Goal: Information Seeking & Learning: Learn about a topic

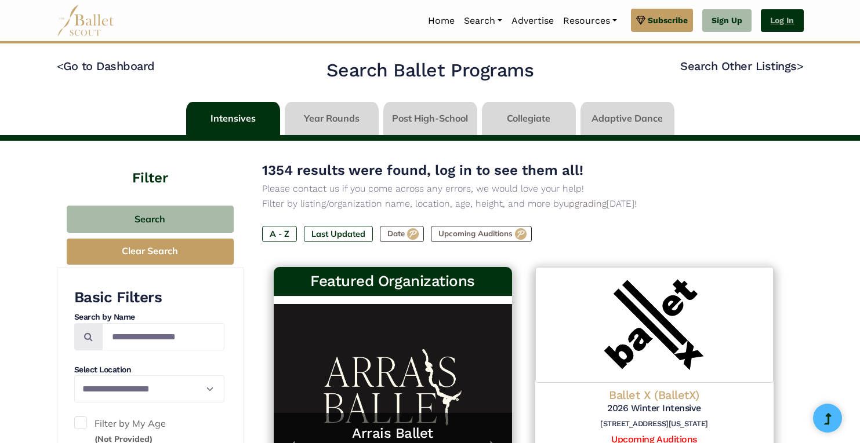
click at [792, 17] on link "Log In" at bounding box center [782, 20] width 42 height 23
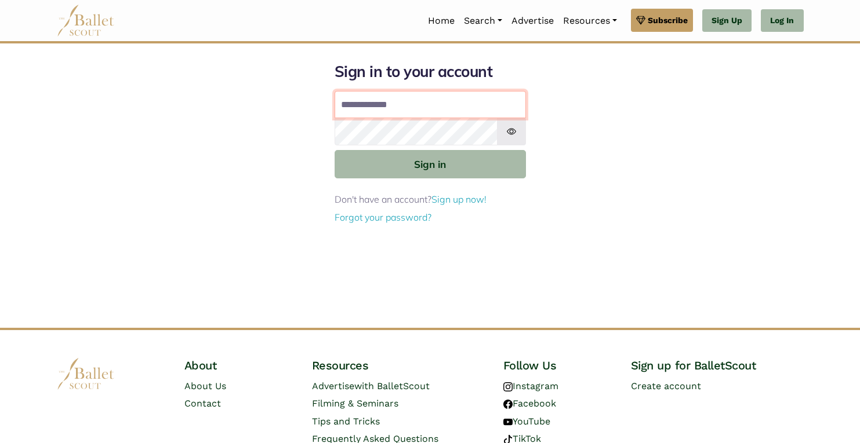
type input "**********"
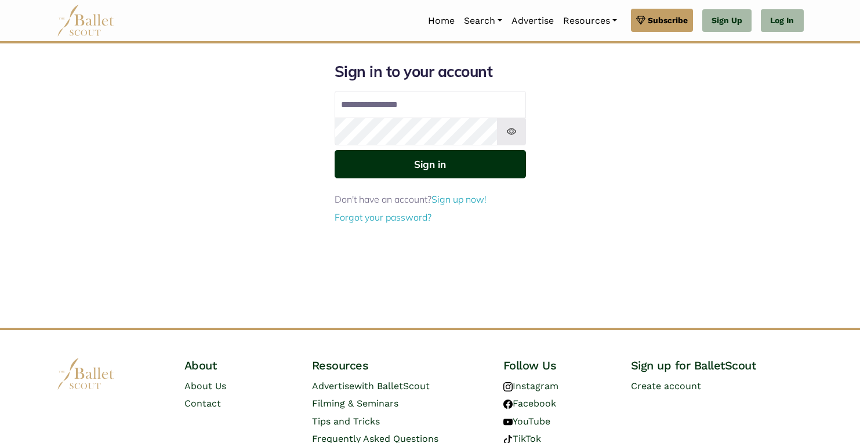
click at [464, 173] on button "Sign in" at bounding box center [429, 164] width 191 height 28
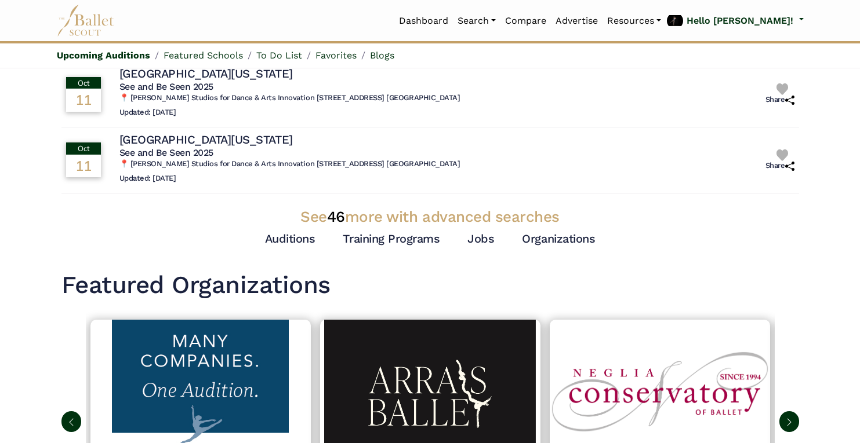
scroll to position [319, 0]
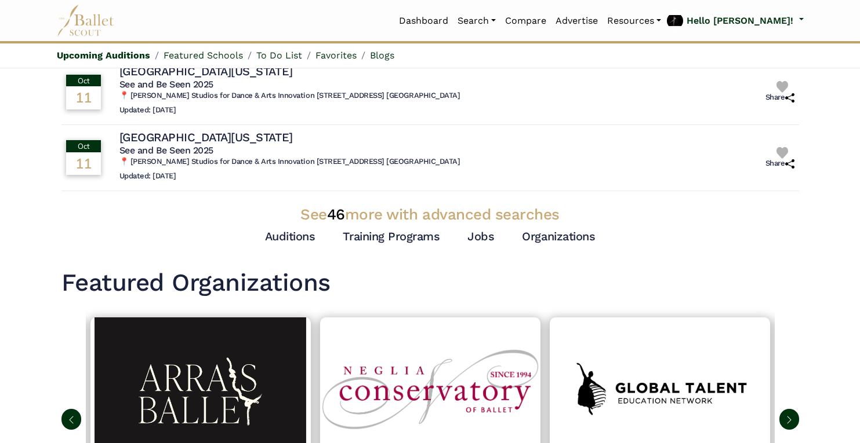
click at [467, 214] on h3 "See 46 more with advanced searches" at bounding box center [429, 215] width 737 height 20
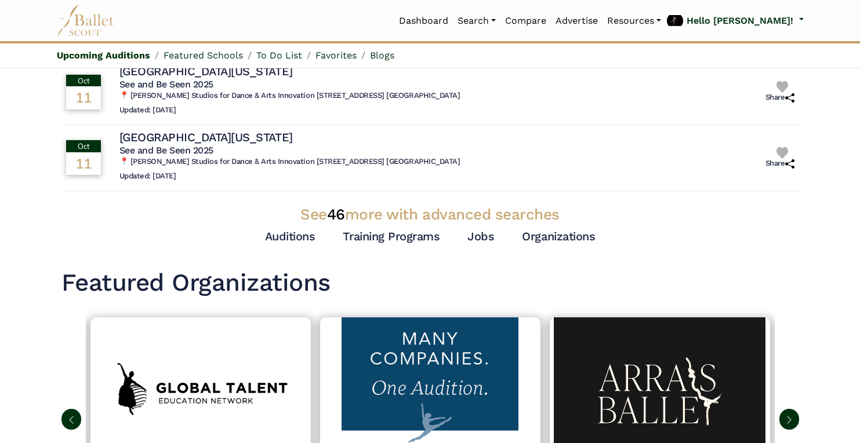
click at [336, 219] on span "46" at bounding box center [336, 214] width 18 height 17
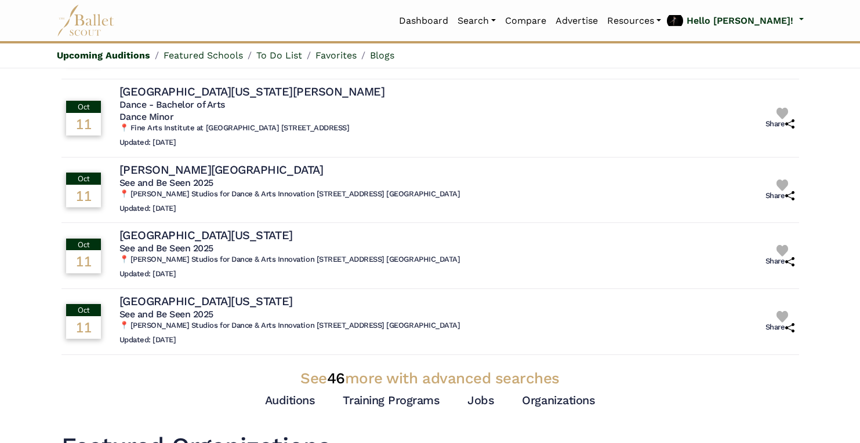
scroll to position [0, 0]
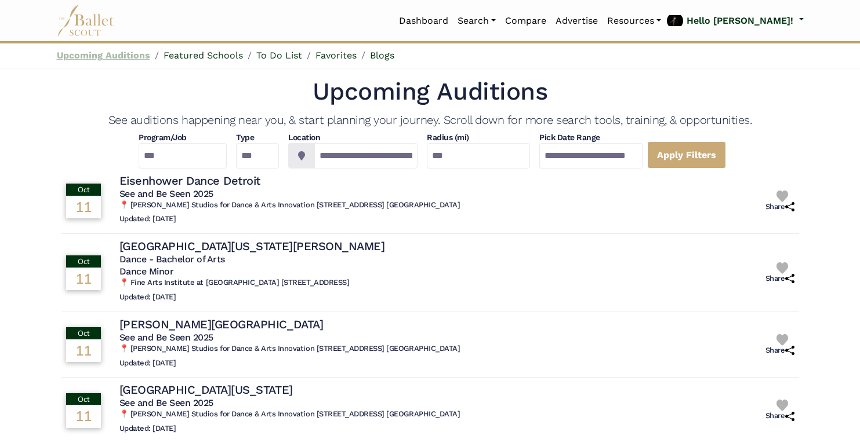
click at [136, 60] on link "Upcoming Auditions" at bounding box center [103, 55] width 93 height 11
click at [453, 24] on link "Dashboard" at bounding box center [423, 21] width 59 height 24
click at [206, 57] on link "Featured Schools" at bounding box center [202, 55] width 79 height 11
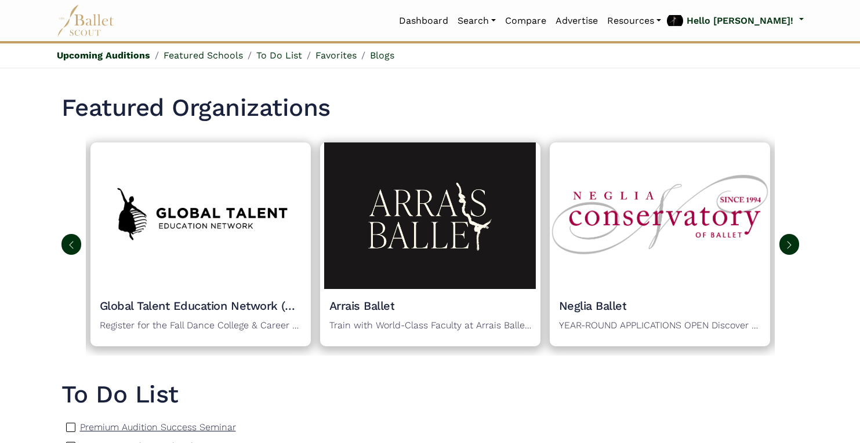
scroll to position [499, 0]
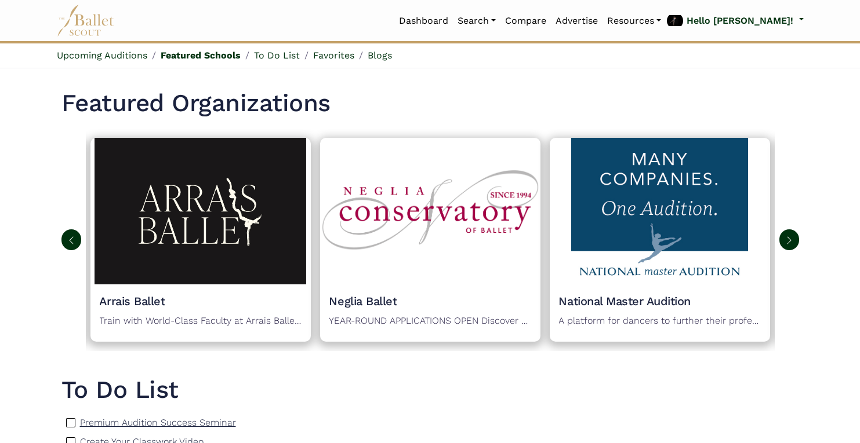
click at [792, 241] on img at bounding box center [788, 240] width 9 height 9
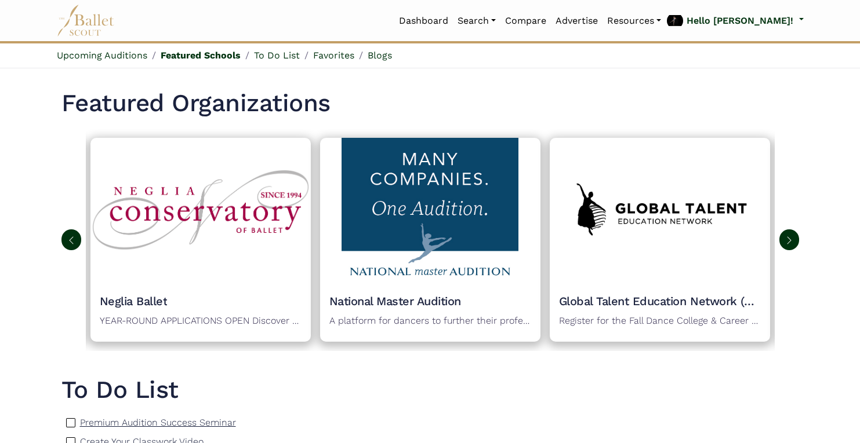
click at [792, 241] on img at bounding box center [788, 240] width 9 height 9
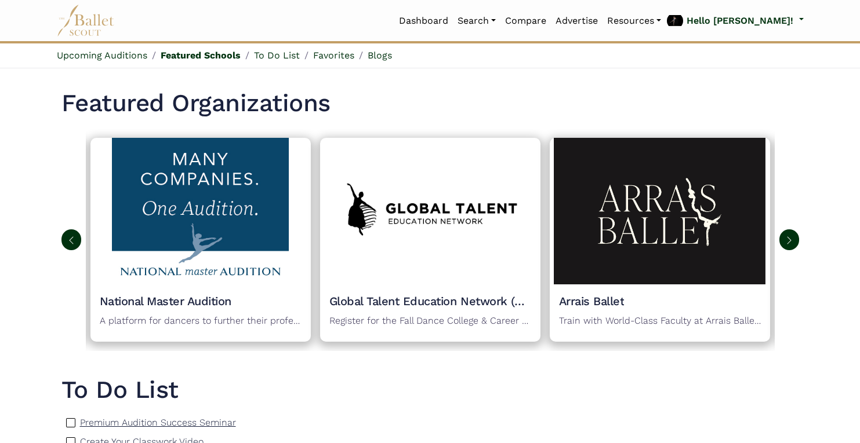
click at [792, 241] on img at bounding box center [788, 240] width 9 height 9
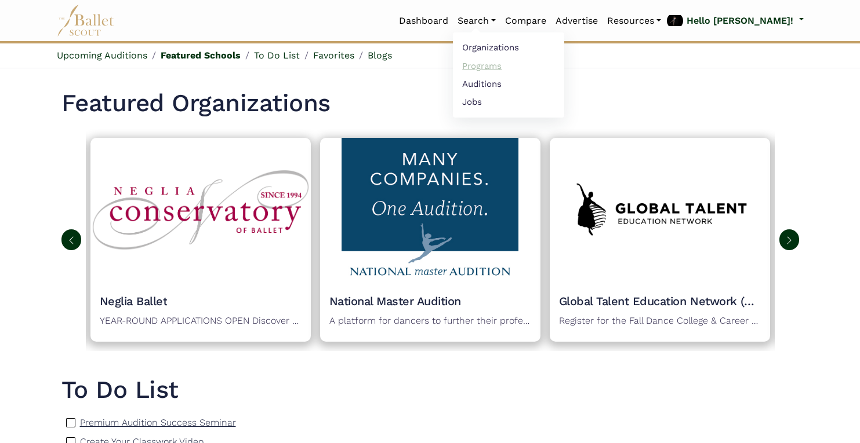
click at [542, 70] on link "Programs" at bounding box center [508, 66] width 111 height 18
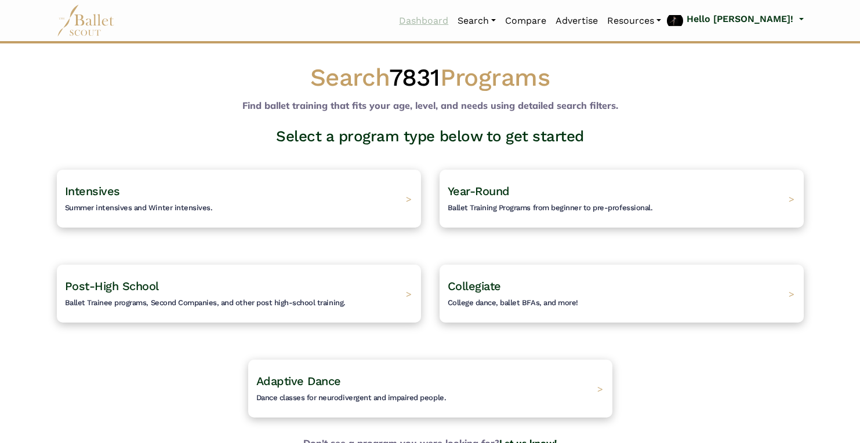
click at [453, 22] on link "Dashboard" at bounding box center [423, 21] width 59 height 24
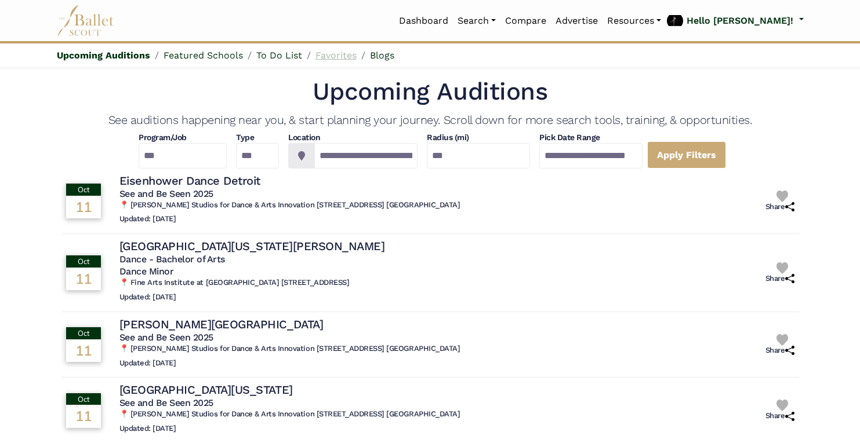
click at [341, 59] on link "Favorites" at bounding box center [335, 55] width 41 height 11
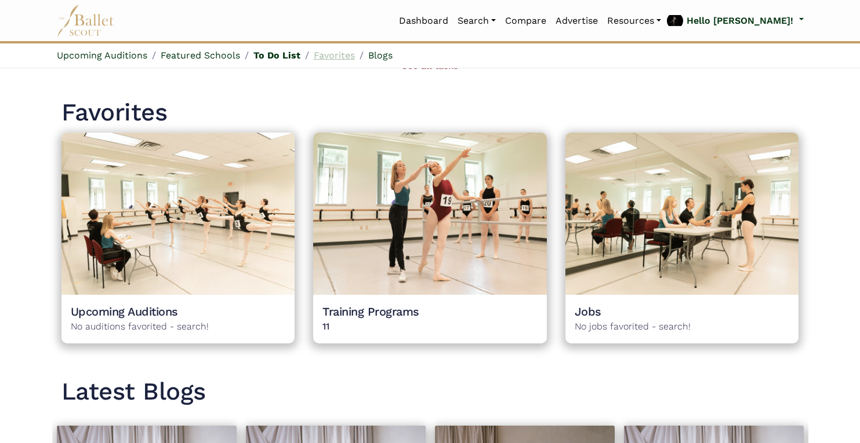
scroll to position [983, 0]
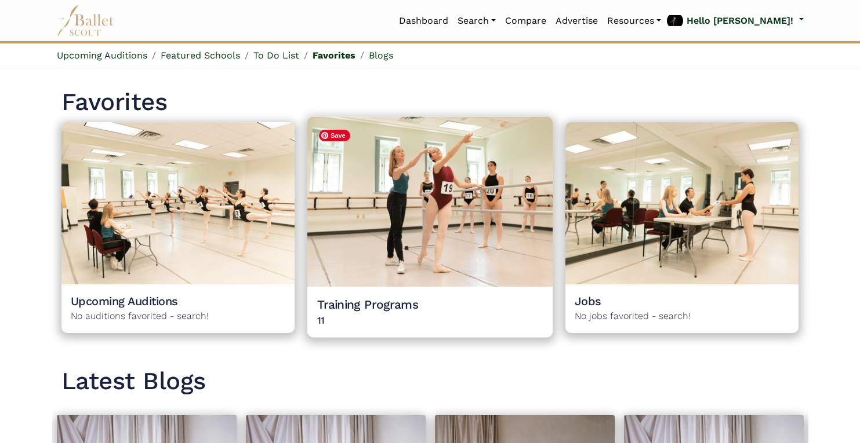
click at [486, 242] on img at bounding box center [429, 202] width 245 height 170
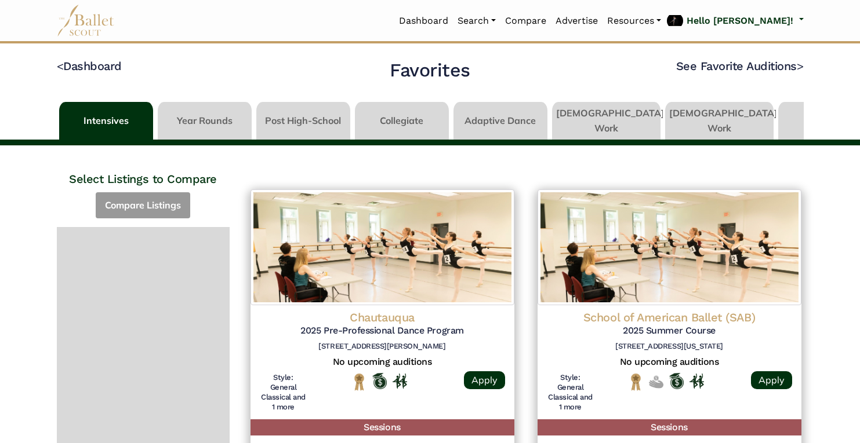
click at [199, 113] on link at bounding box center [205, 118] width 94 height 33
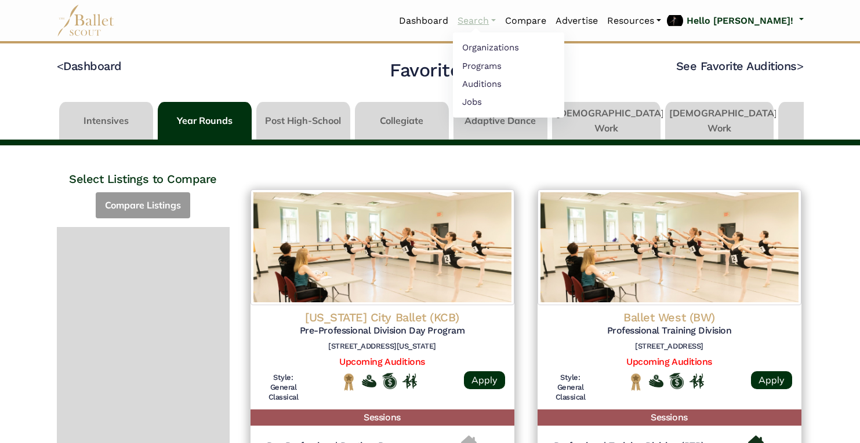
click at [500, 22] on link "Search" at bounding box center [477, 21] width 48 height 24
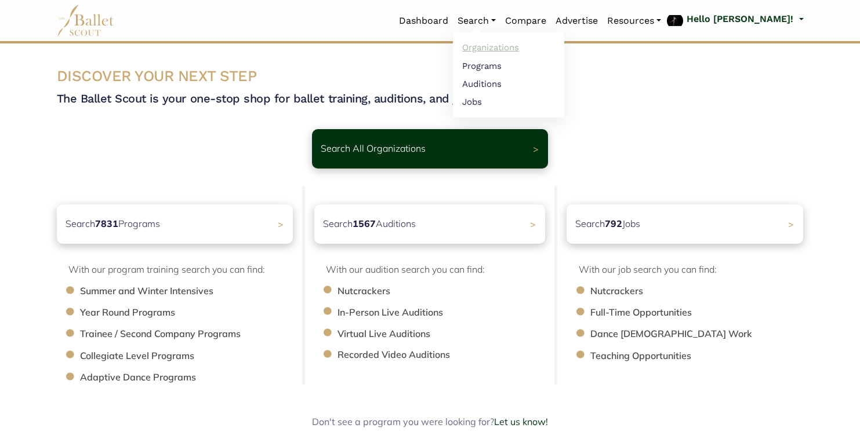
click at [528, 52] on link "Organizations" at bounding box center [508, 48] width 111 height 18
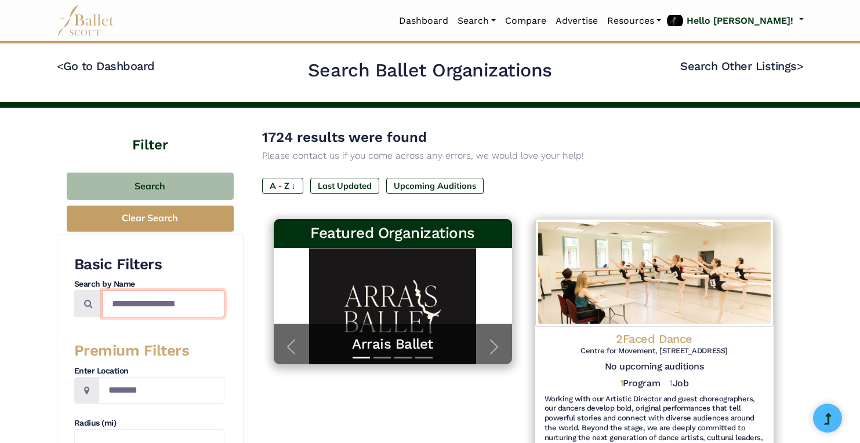
click at [151, 310] on input "Search by names..." at bounding box center [163, 303] width 122 height 27
type input "**********"
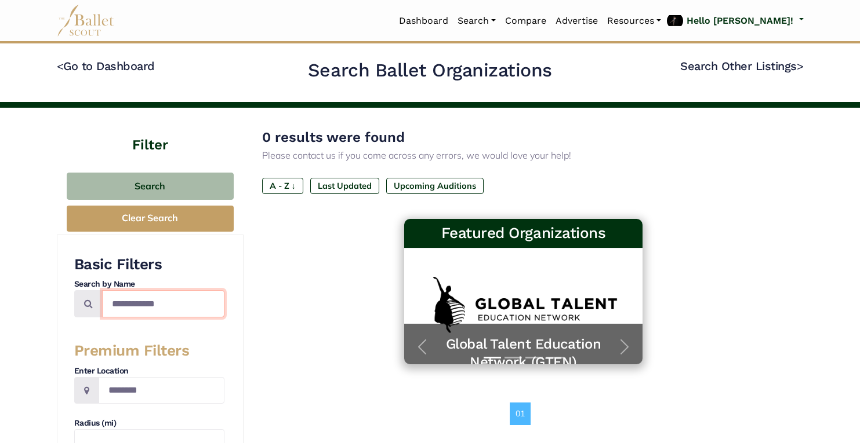
click at [169, 301] on input "**********" at bounding box center [163, 303] width 122 height 27
click at [116, 397] on input "Location" at bounding box center [162, 390] width 126 height 27
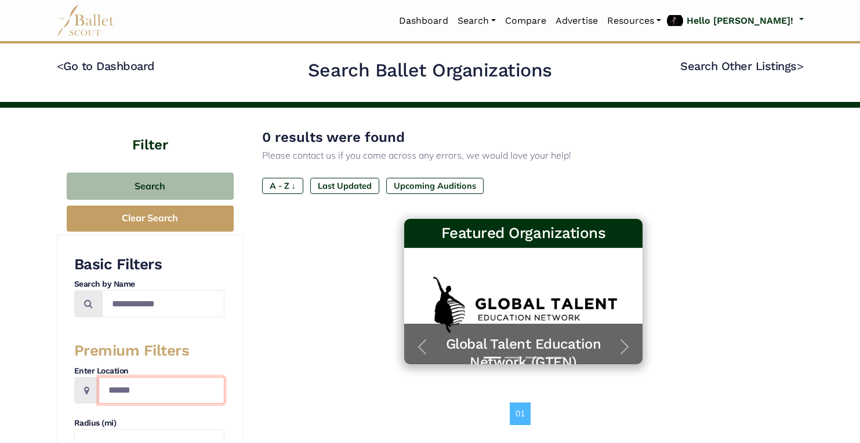
type input "******"
click at [143, 299] on input "**********" at bounding box center [163, 303] width 122 height 27
click at [143, 300] on input "**********" at bounding box center [163, 303] width 122 height 27
type input "*****"
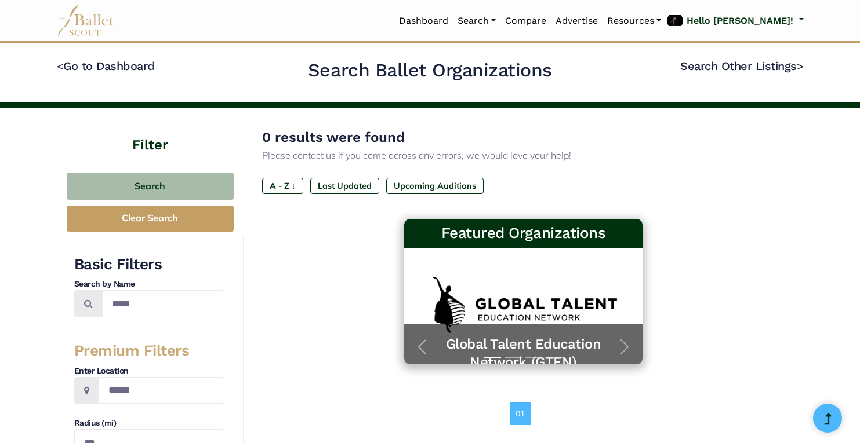
click at [151, 301] on input "*****" at bounding box center [163, 303] width 122 height 27
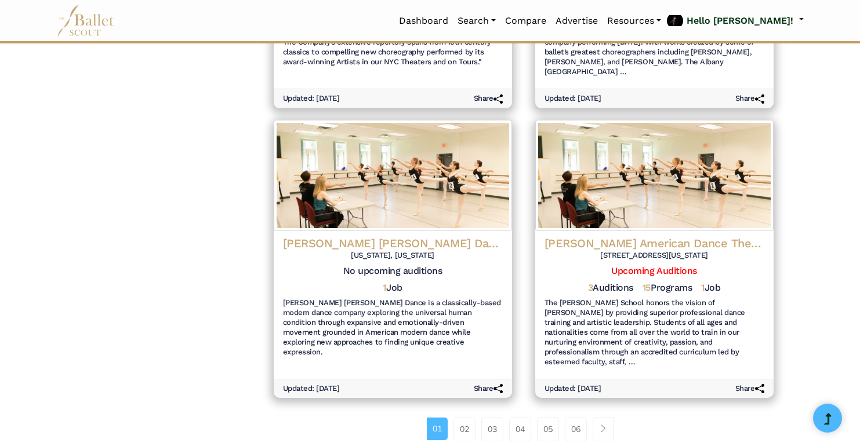
scroll to position [1248, 0]
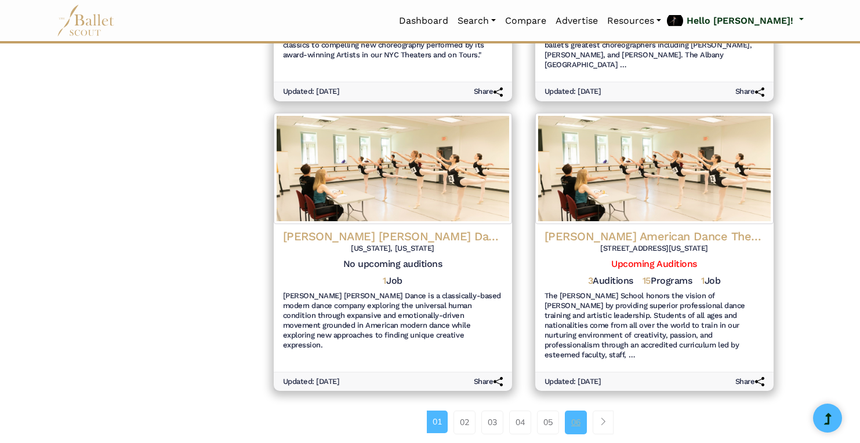
click at [576, 411] on link "06" at bounding box center [576, 422] width 22 height 23
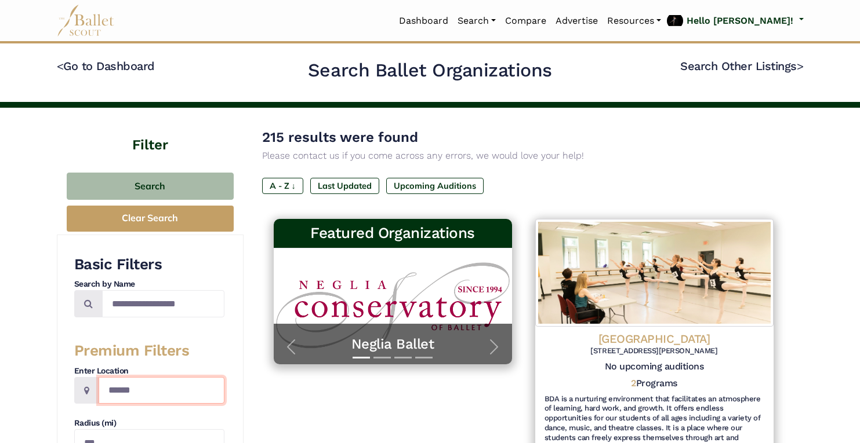
click at [162, 393] on input "******" at bounding box center [162, 390] width 126 height 27
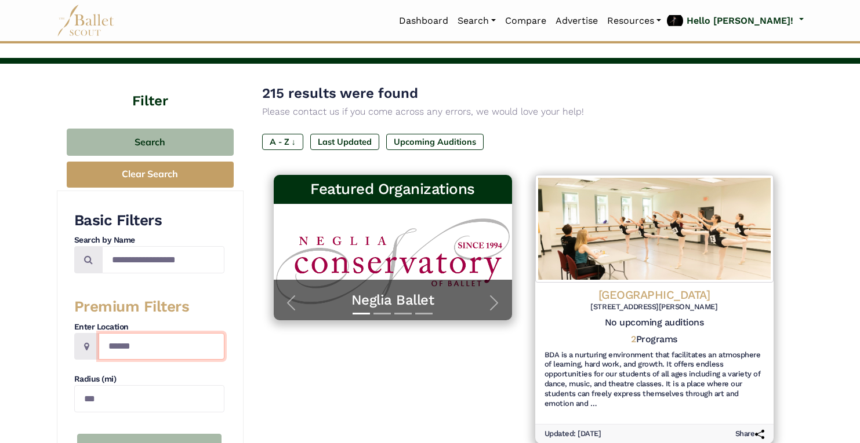
scroll to position [57, 0]
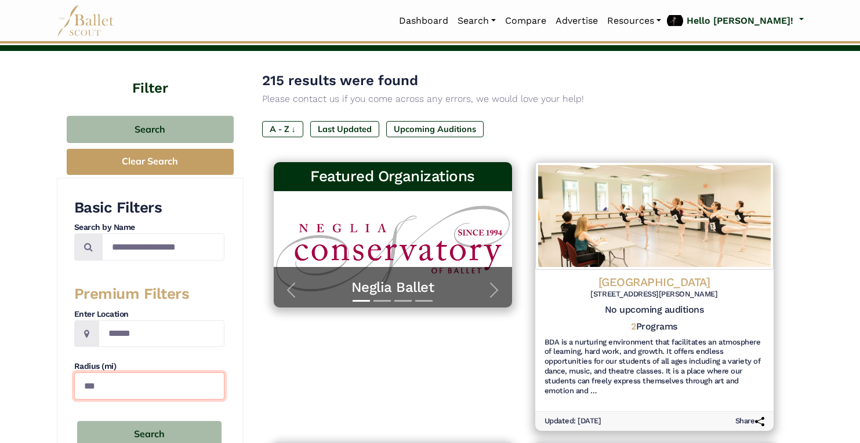
click at [141, 393] on input "***" at bounding box center [149, 386] width 150 height 27
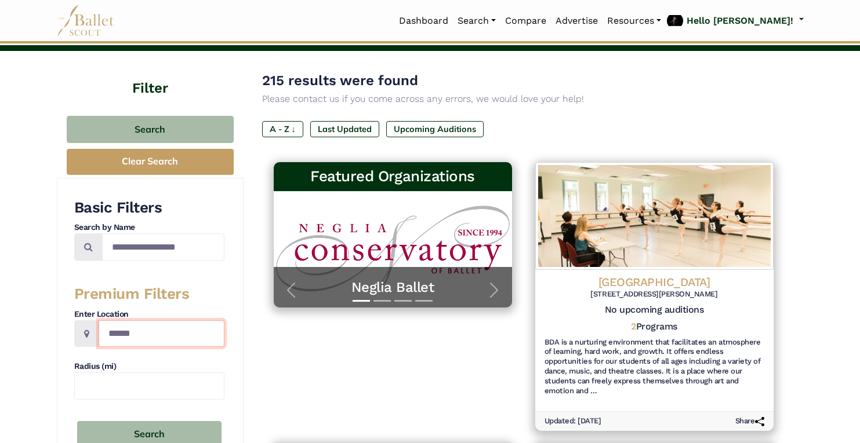
click at [157, 333] on input "******" at bounding box center [162, 334] width 126 height 27
type input "**********"
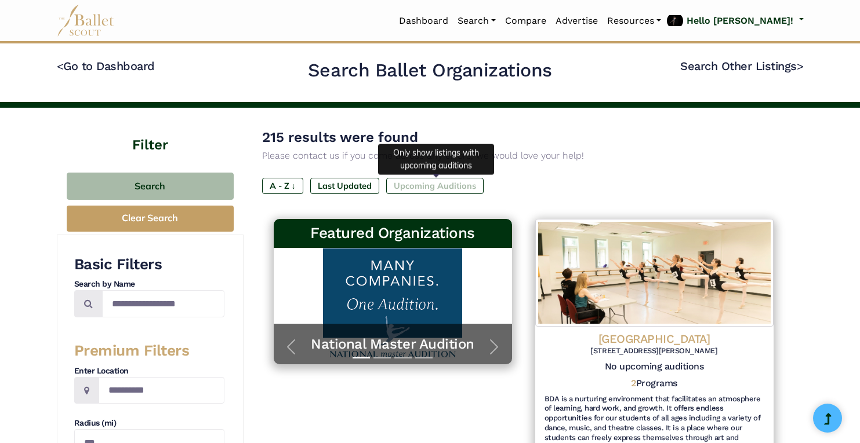
click at [446, 186] on label "Upcoming Auditions" at bounding box center [434, 186] width 97 height 16
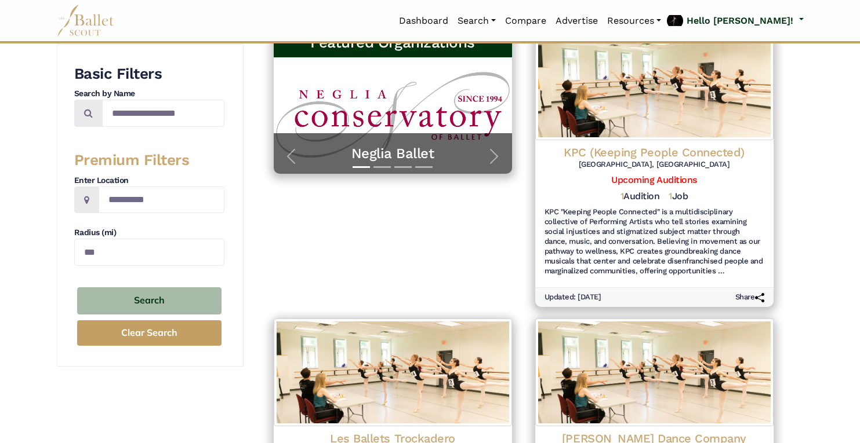
scroll to position [199, 0]
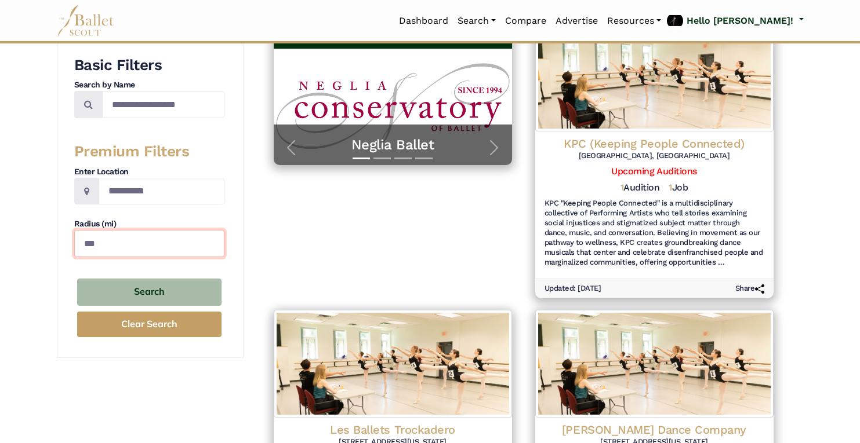
click at [180, 257] on input "***" at bounding box center [149, 243] width 150 height 27
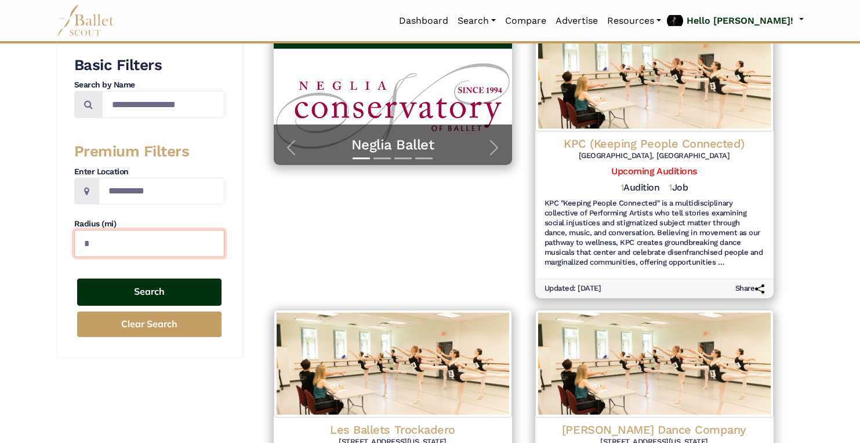
type input "*"
click at [159, 292] on button "Search" at bounding box center [149, 292] width 144 height 27
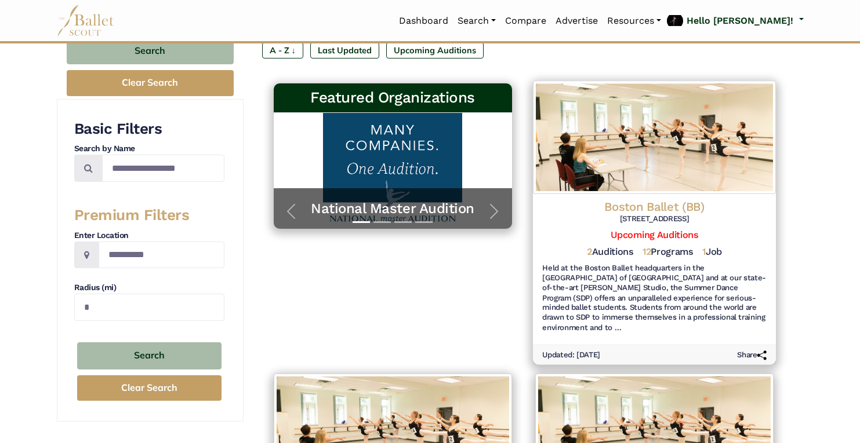
scroll to position [131, 0]
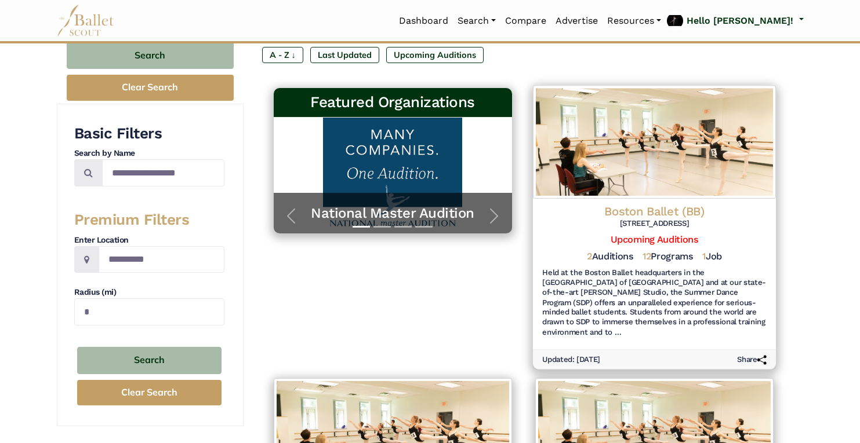
click at [650, 245] on div "Boston Ballet (BB) [STREET_ADDRESS] Upcoming Auditions 2 Auditions 12 Programs …" at bounding box center [653, 272] width 243 height 146
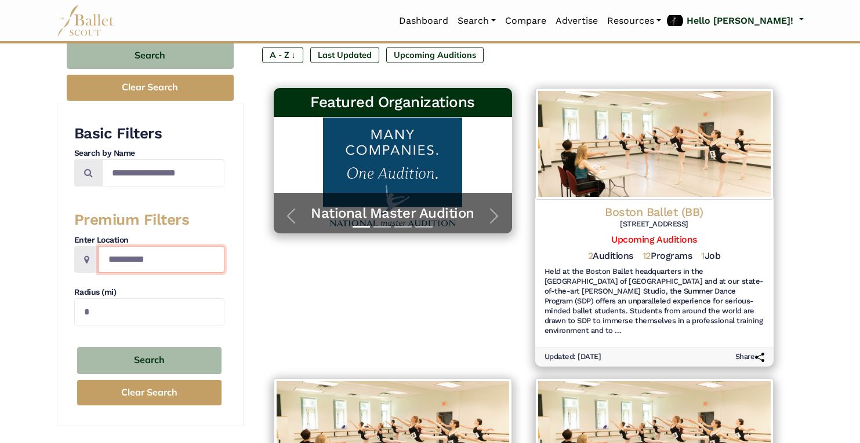
click at [133, 264] on input "**********" at bounding box center [162, 259] width 126 height 27
click at [133, 265] on input "**********" at bounding box center [162, 259] width 126 height 27
click at [109, 260] on input "********" at bounding box center [162, 259] width 126 height 27
type input "**********"
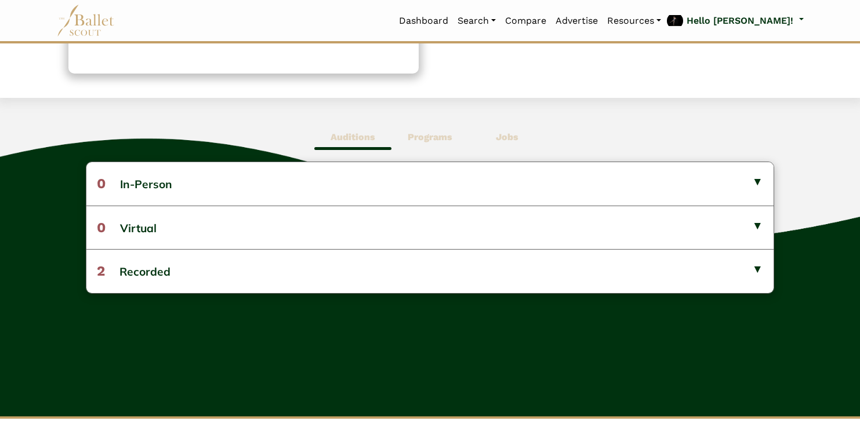
scroll to position [252, 0]
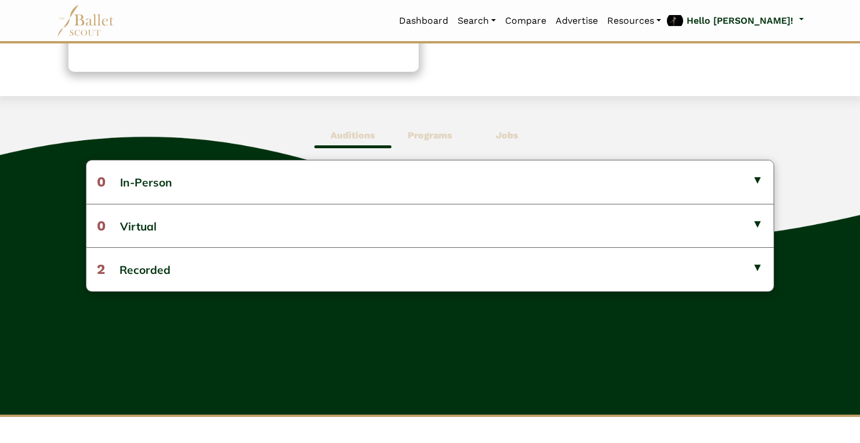
click at [438, 143] on span "Programs" at bounding box center [429, 135] width 77 height 27
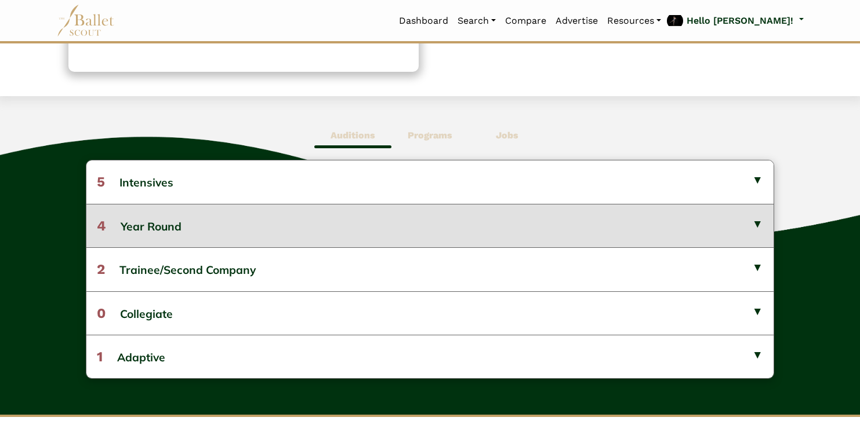
click at [421, 217] on button "4 Year Round" at bounding box center [429, 225] width 686 height 43
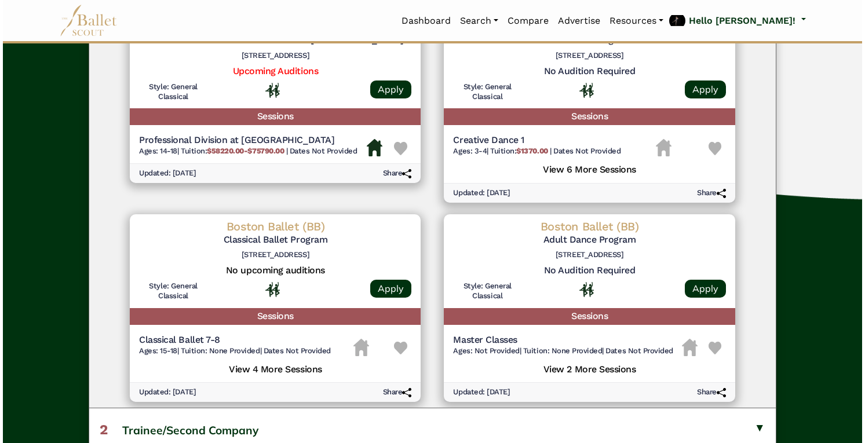
scroll to position [0, 0]
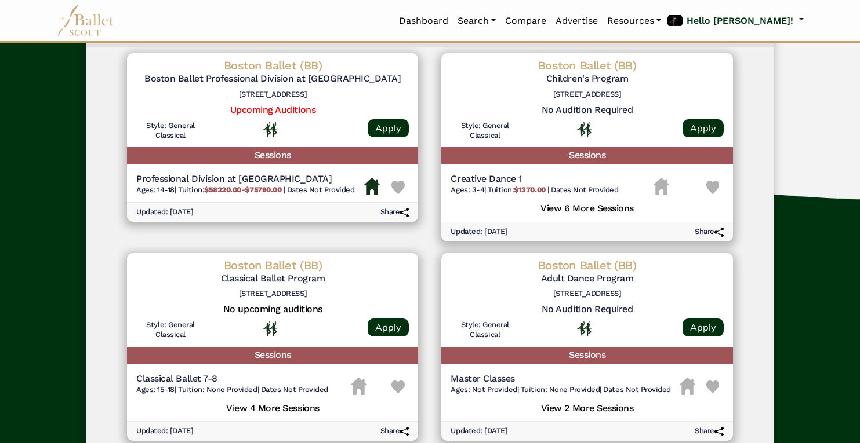
click at [395, 187] on img at bounding box center [397, 187] width 13 height 13
click at [237, 192] on b "$58220.00-$75790.00" at bounding box center [242, 189] width 77 height 9
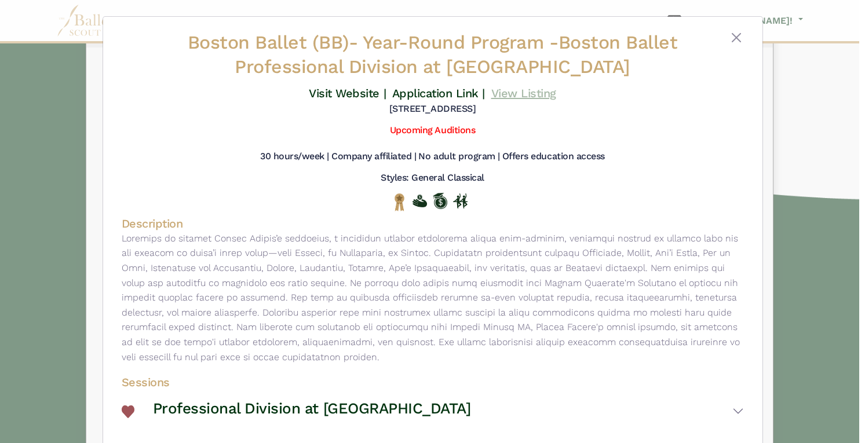
click at [523, 94] on link "View Listing" at bounding box center [524, 93] width 65 height 14
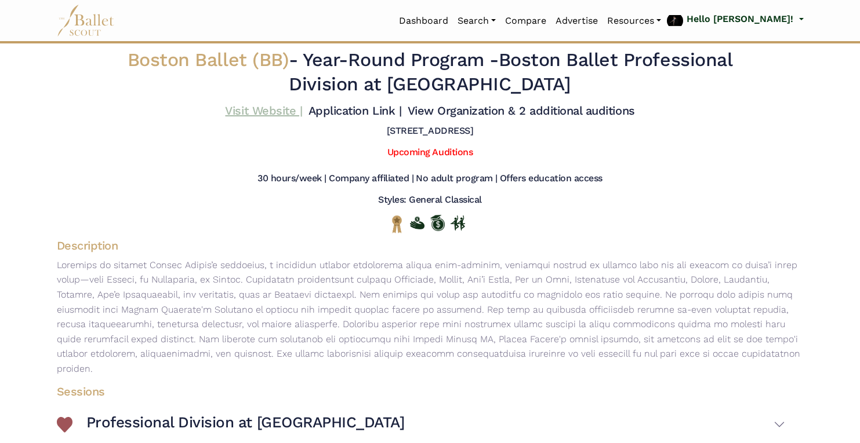
click at [274, 111] on link "Visit Website |" at bounding box center [263, 111] width 77 height 14
click at [66, 417] on img at bounding box center [65, 425] width 16 height 16
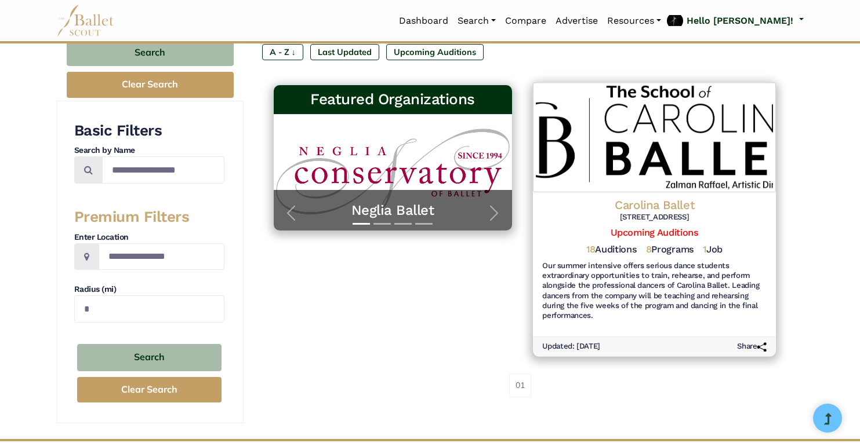
scroll to position [130, 0]
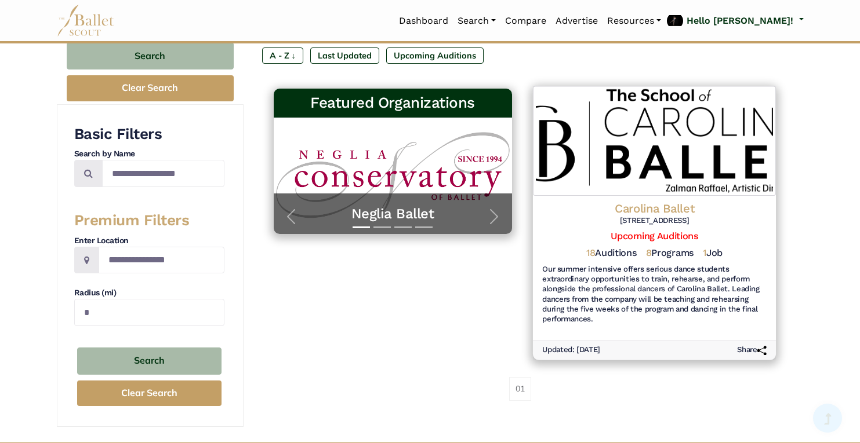
click at [655, 283] on h6 "Our summer intensive offers serious dance students extraordinary opportunities …" at bounding box center [654, 295] width 224 height 60
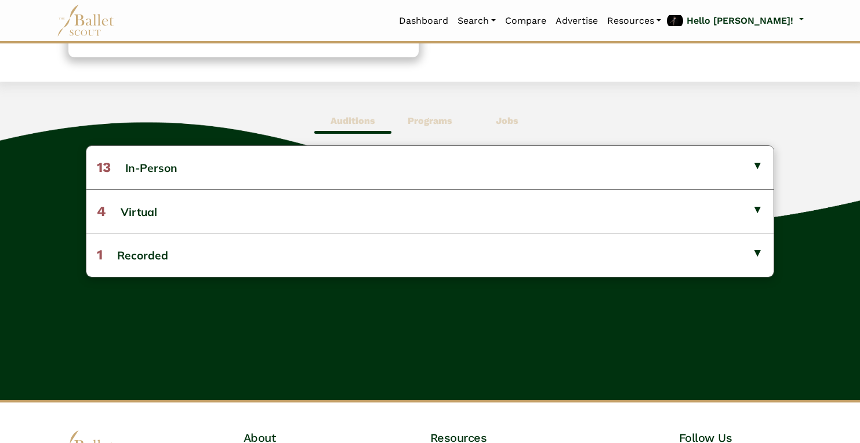
scroll to position [268, 0]
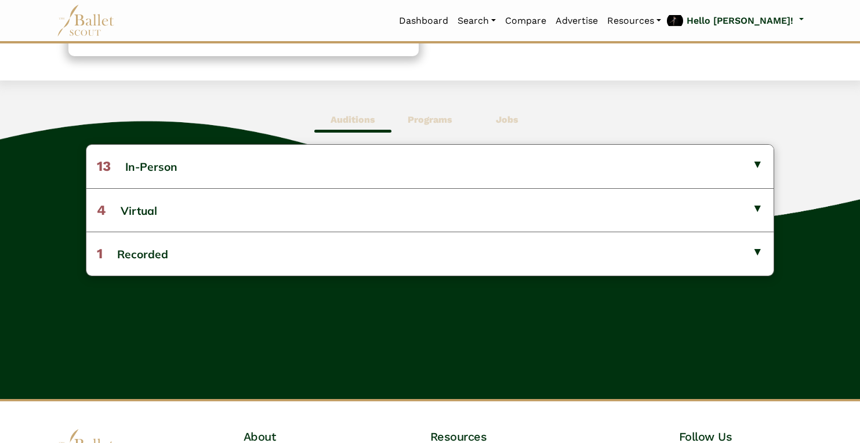
click at [434, 116] on b "Programs" at bounding box center [430, 119] width 45 height 11
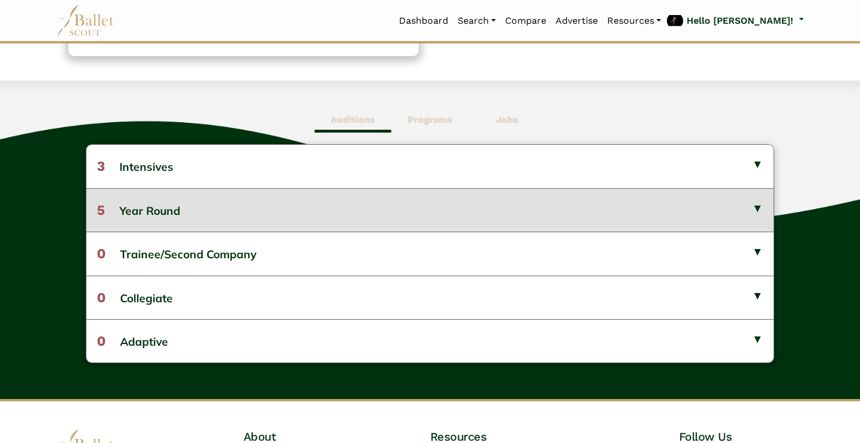
click at [428, 205] on button "5 Year Round" at bounding box center [429, 209] width 686 height 43
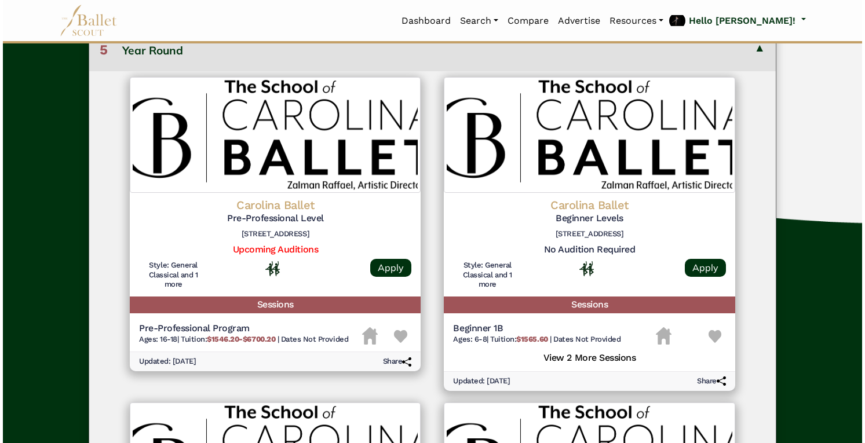
scroll to position [426, 0]
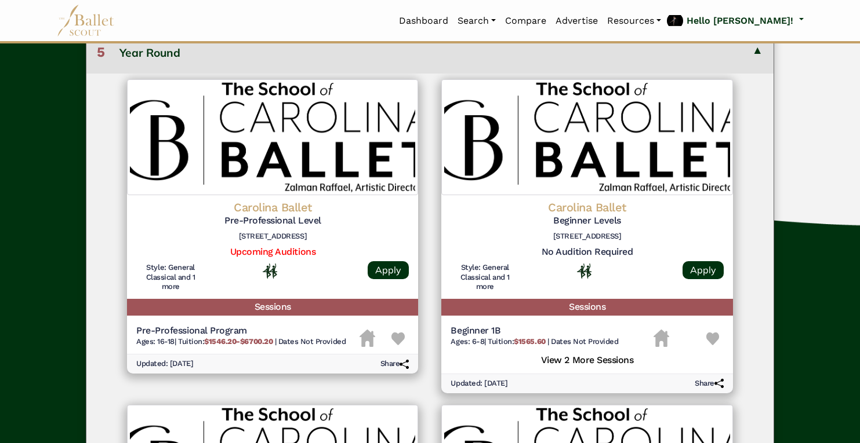
click at [395, 340] on img at bounding box center [397, 339] width 13 height 13
click at [293, 205] on h4 "Carolina Ballet" at bounding box center [272, 207] width 272 height 15
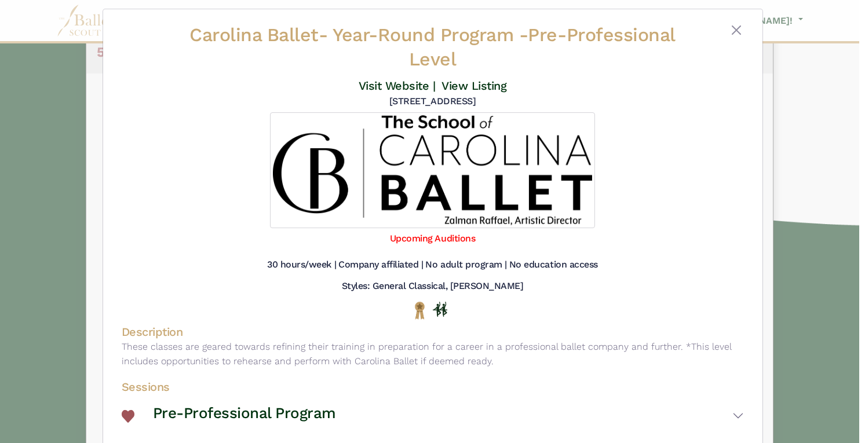
scroll to position [0, 0]
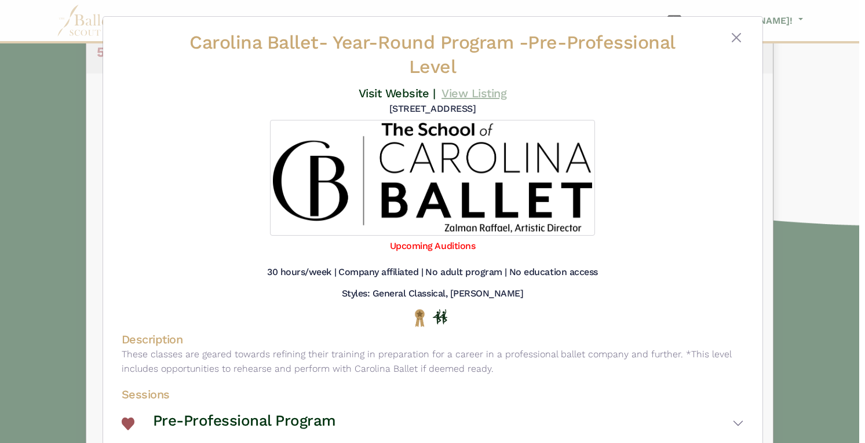
click at [483, 96] on link "View Listing" at bounding box center [474, 93] width 65 height 14
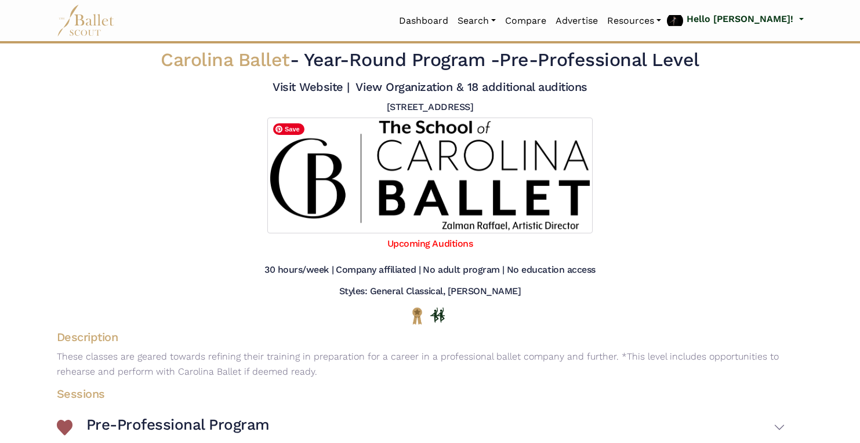
click at [435, 188] on img at bounding box center [429, 176] width 325 height 116
click at [317, 88] on link "Visit Website |" at bounding box center [310, 87] width 77 height 14
click at [565, 85] on link "View Organization & 18 additional auditions" at bounding box center [470, 87] width 231 height 14
click at [453, 24] on link "Dashboard" at bounding box center [423, 21] width 59 height 24
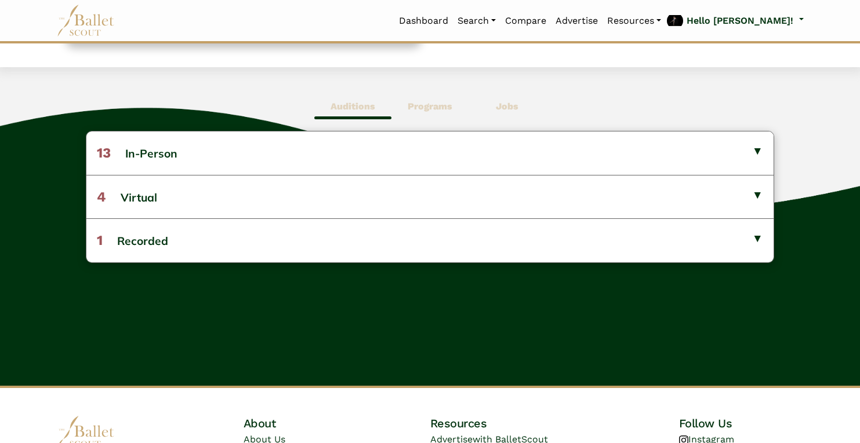
scroll to position [277, 0]
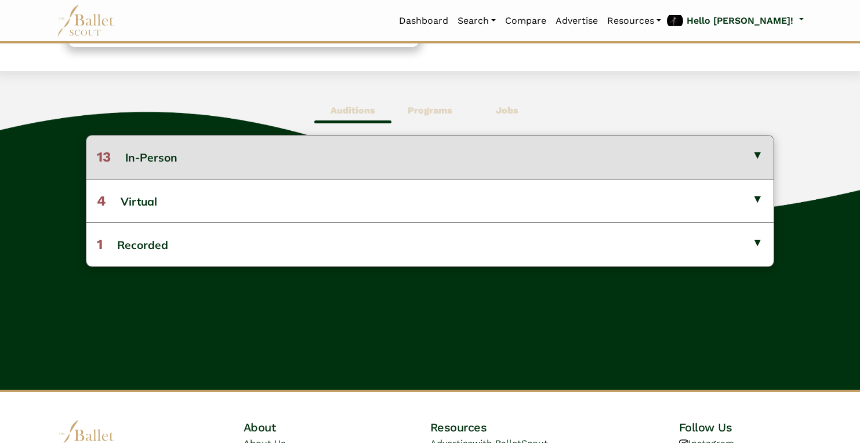
click at [714, 166] on button "13 In-Person" at bounding box center [429, 157] width 686 height 43
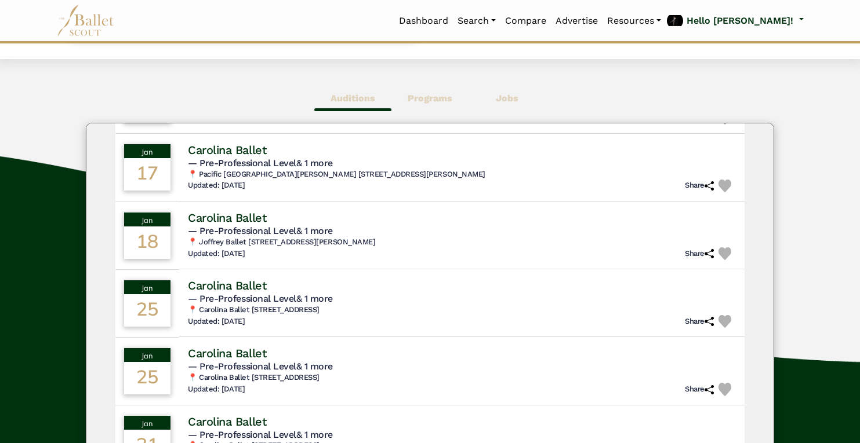
scroll to position [373, 0]
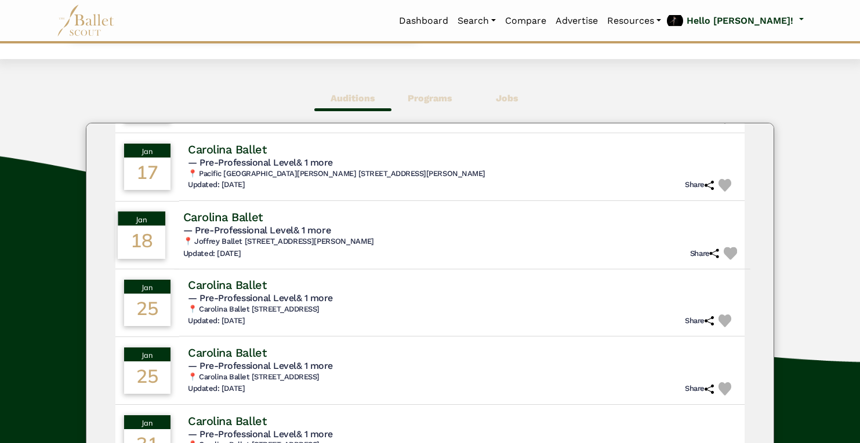
click at [725, 252] on img at bounding box center [730, 253] width 13 height 13
click at [498, 99] on b "Jobs" at bounding box center [507, 98] width 23 height 11
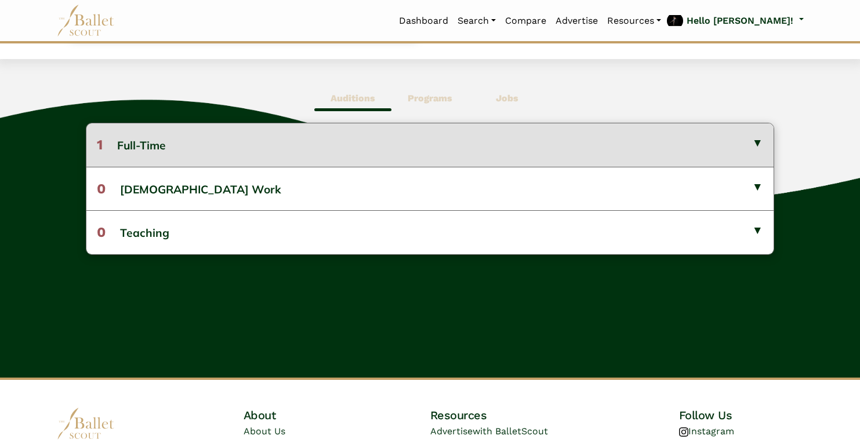
click at [452, 140] on button "1 Full-Time" at bounding box center [429, 144] width 686 height 43
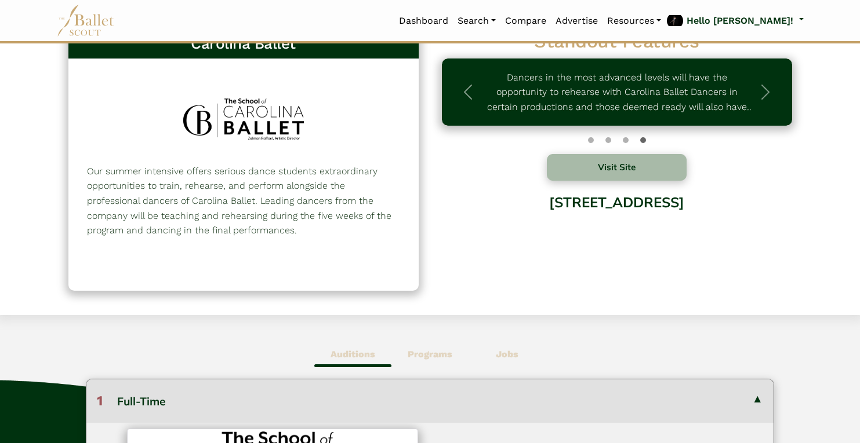
scroll to position [0, 0]
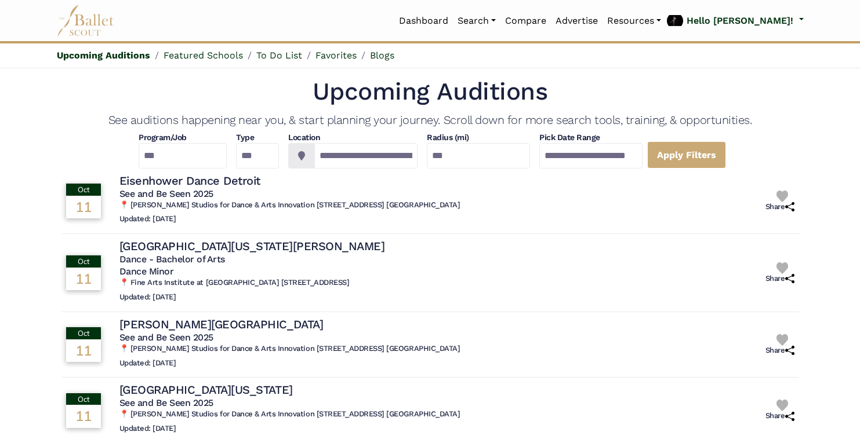
click at [336, 61] on li "Favorites" at bounding box center [329, 55] width 54 height 15
click at [338, 51] on link "Favorites" at bounding box center [335, 55] width 41 height 11
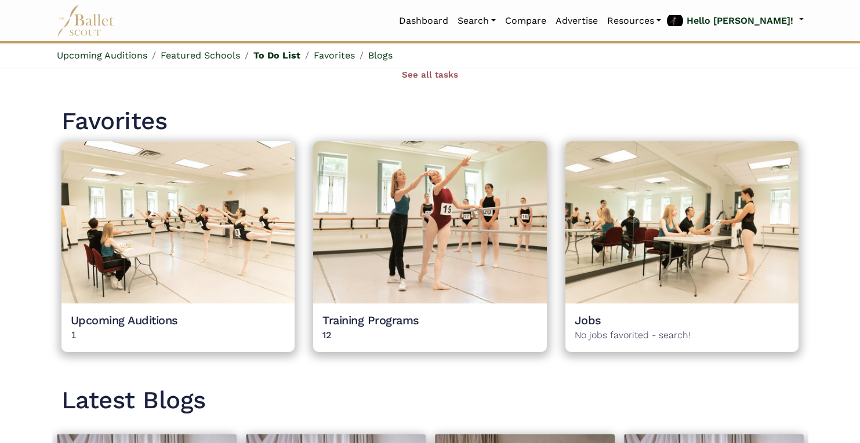
scroll to position [943, 0]
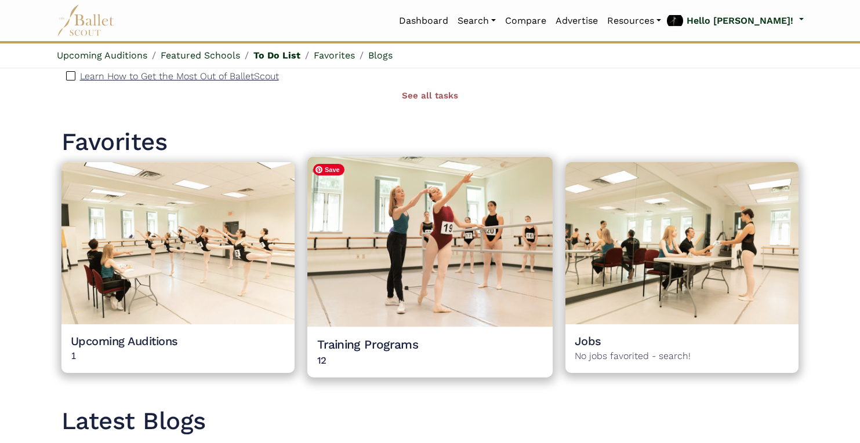
click at [497, 277] on img at bounding box center [429, 242] width 245 height 170
click at [463, 246] on img at bounding box center [429, 242] width 245 height 170
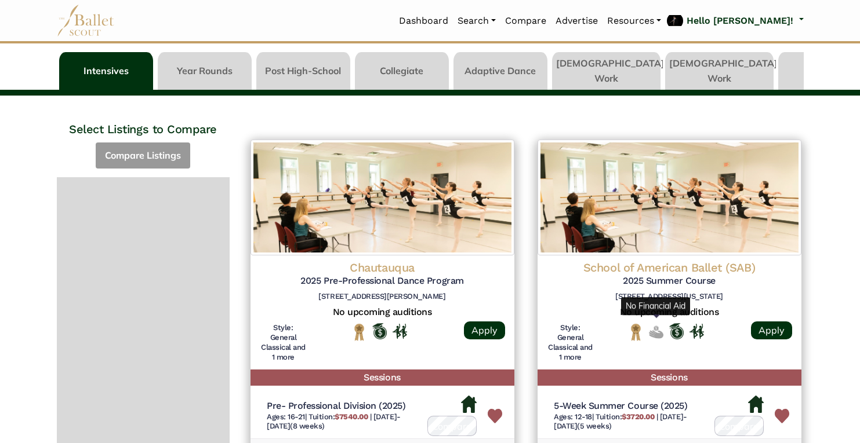
scroll to position [43, 0]
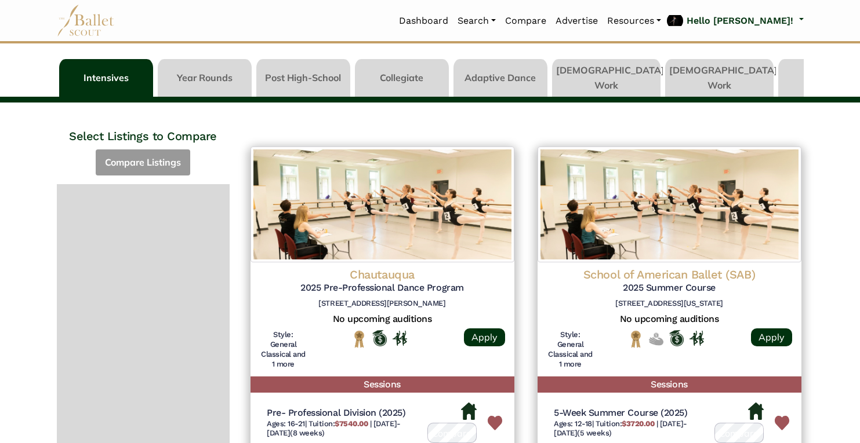
click at [203, 75] on link at bounding box center [205, 75] width 94 height 33
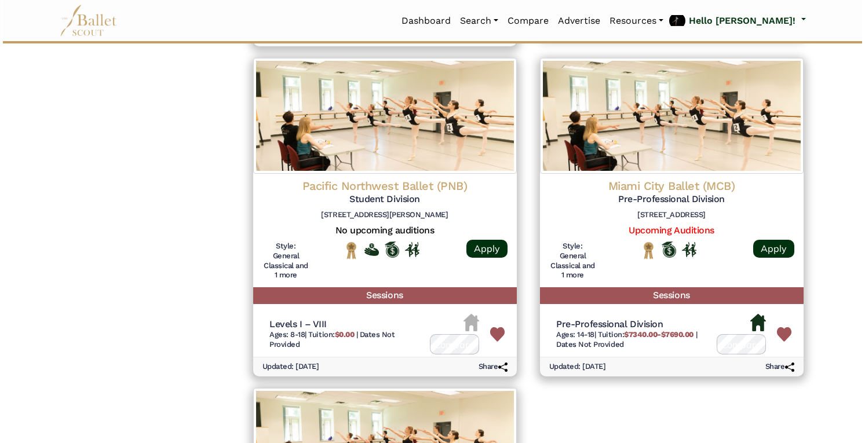
scroll to position [1159, 0]
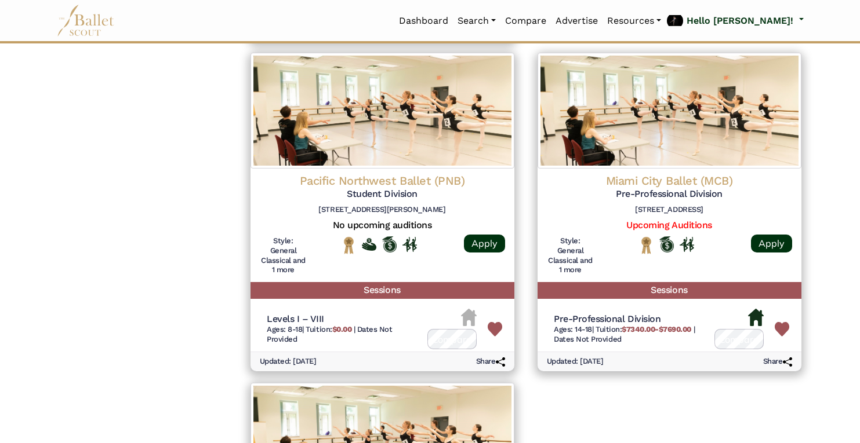
click at [690, 179] on h4 "Miami City Ballet (MCB)" at bounding box center [669, 180] width 245 height 15
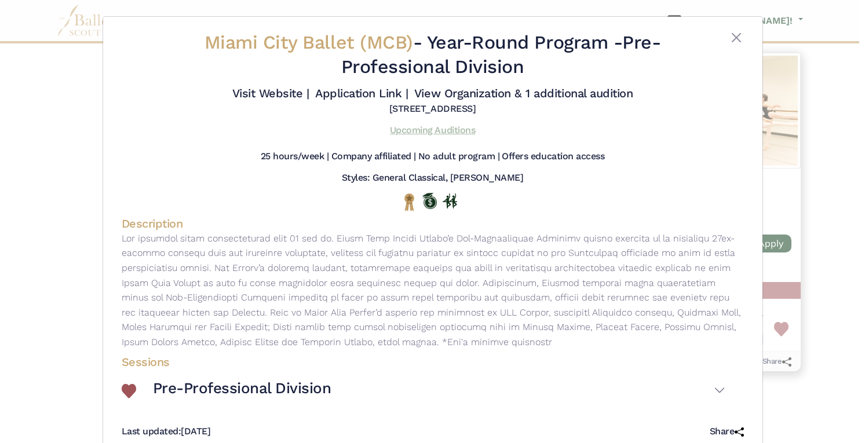
click at [432, 132] on link "Upcoming Auditions" at bounding box center [432, 130] width 85 height 11
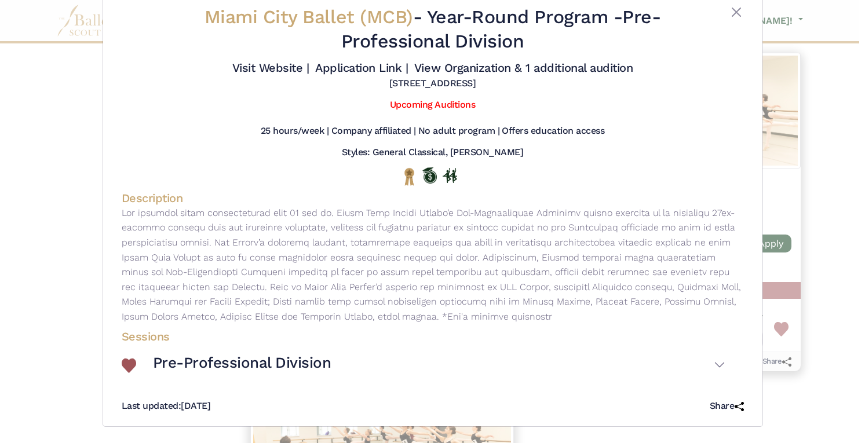
scroll to position [0, 0]
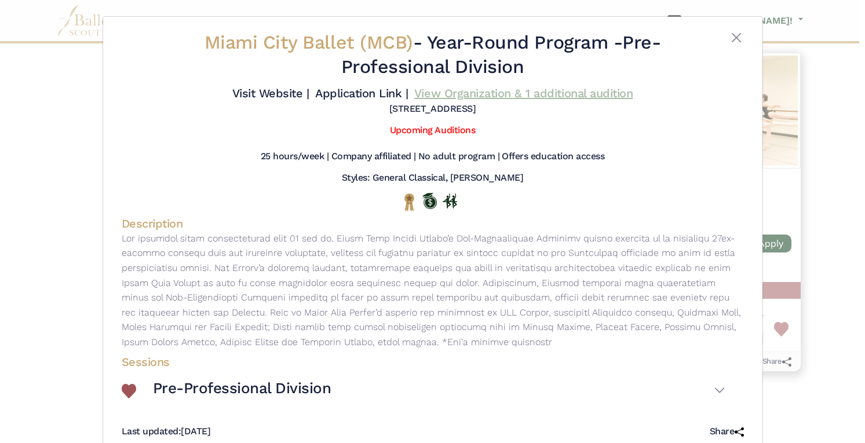
click at [452, 95] on link "View Organization & 1 additional audition" at bounding box center [523, 93] width 219 height 14
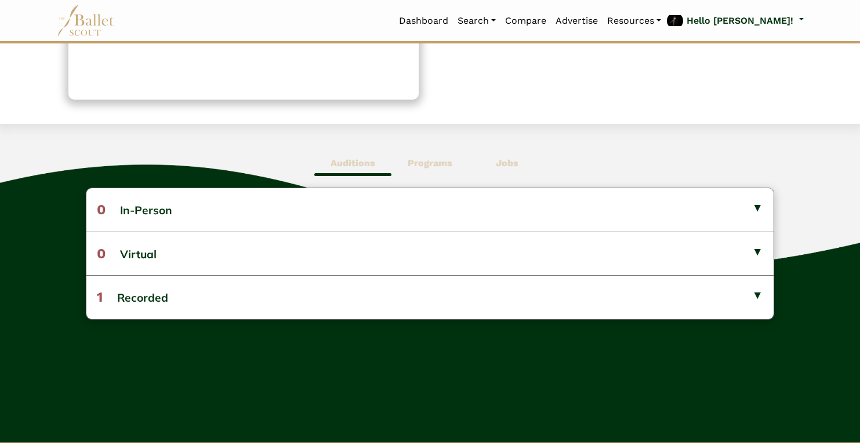
scroll to position [235, 0]
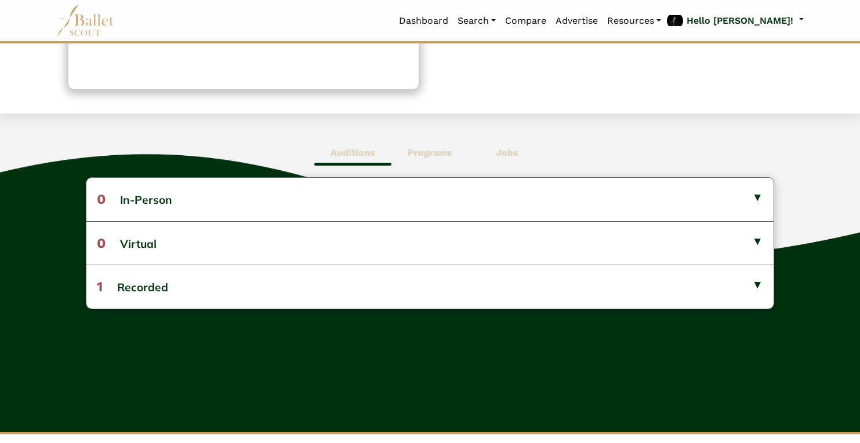
click at [425, 153] on b "Programs" at bounding box center [430, 152] width 45 height 11
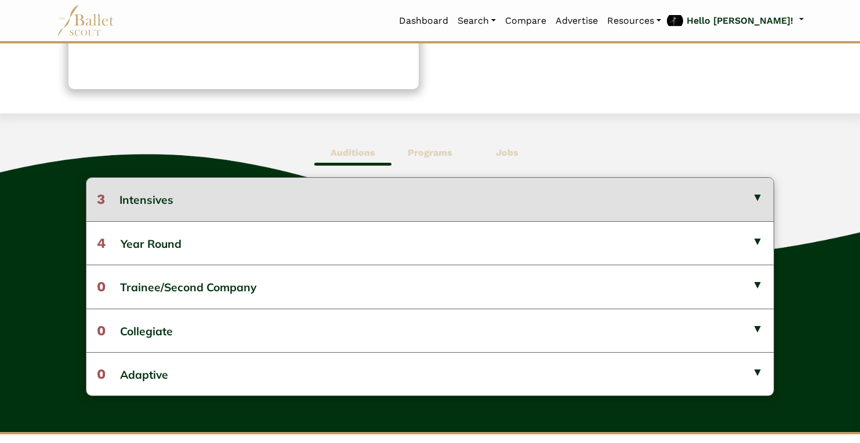
click at [421, 191] on button "3 Intensives" at bounding box center [429, 199] width 686 height 43
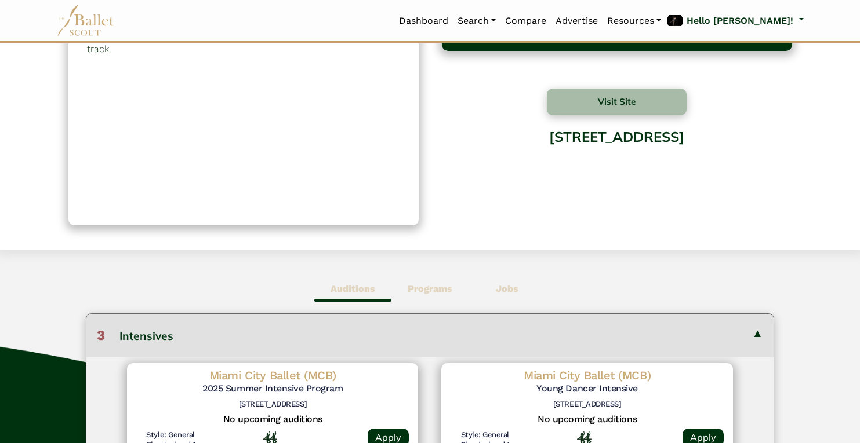
scroll to position [0, 0]
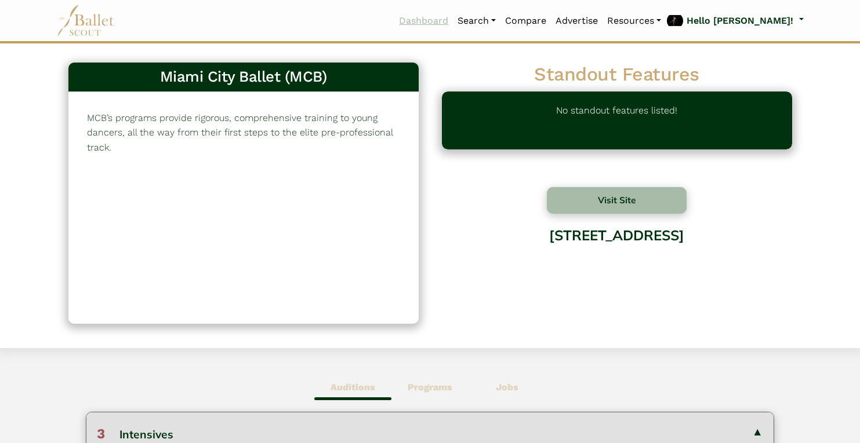
click at [453, 19] on link "Dashboard" at bounding box center [423, 21] width 59 height 24
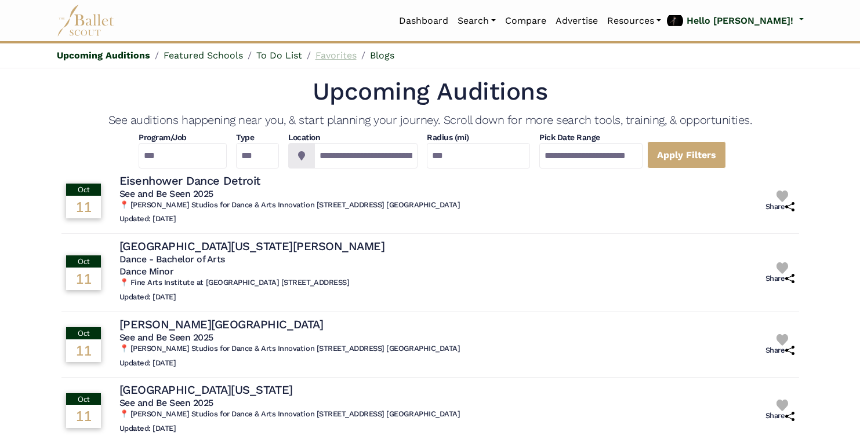
click at [343, 54] on link "Favorites" at bounding box center [335, 55] width 41 height 11
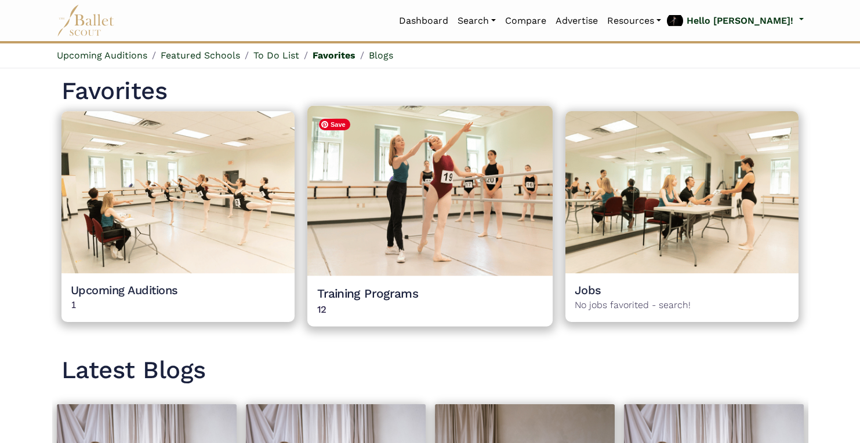
scroll to position [1001, 0]
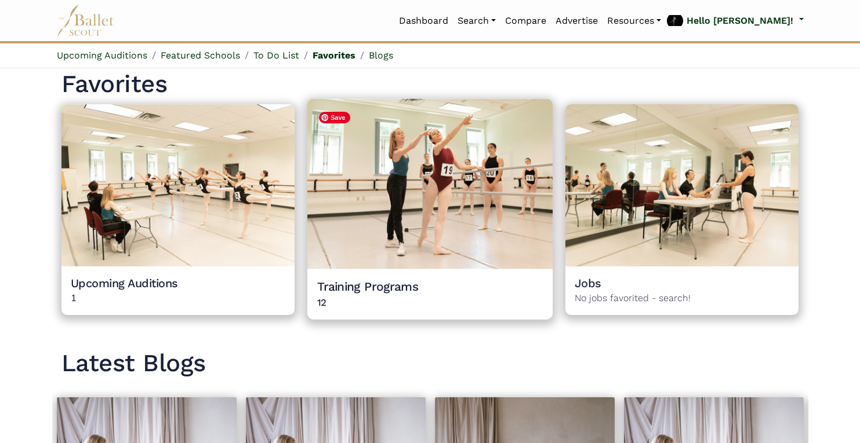
click at [432, 172] on img at bounding box center [429, 184] width 245 height 170
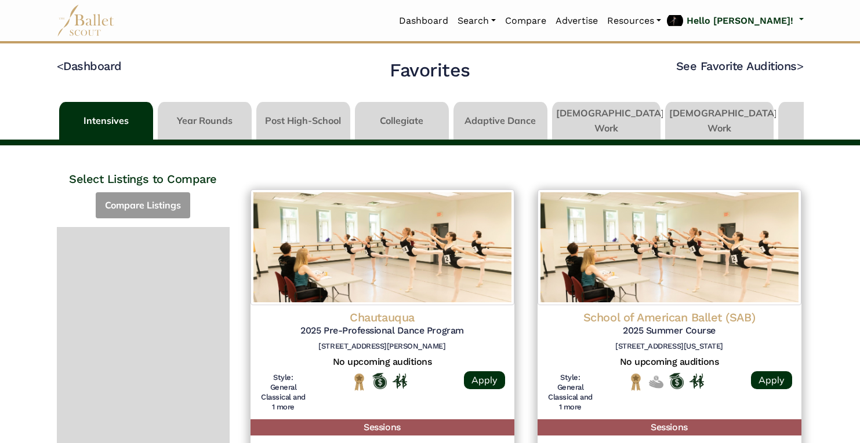
click at [225, 122] on link at bounding box center [205, 118] width 94 height 33
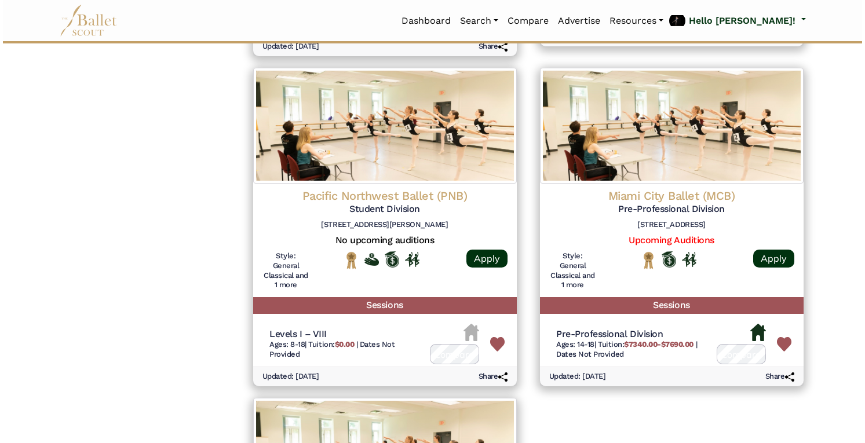
scroll to position [1160, 0]
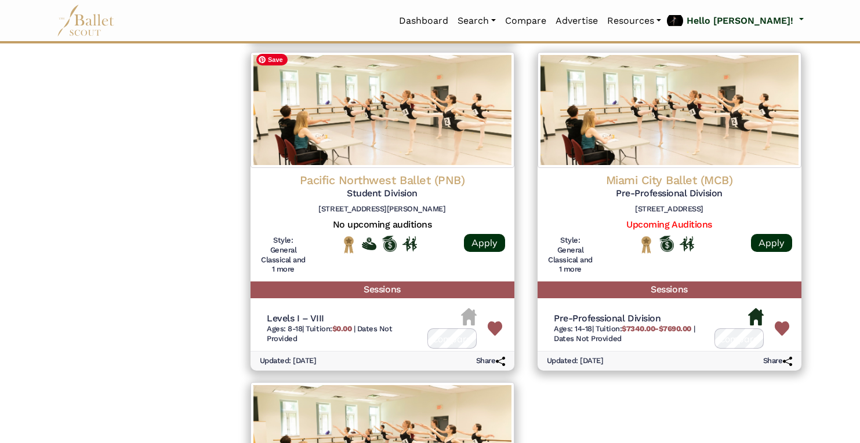
click at [425, 124] on img at bounding box center [382, 110] width 264 height 116
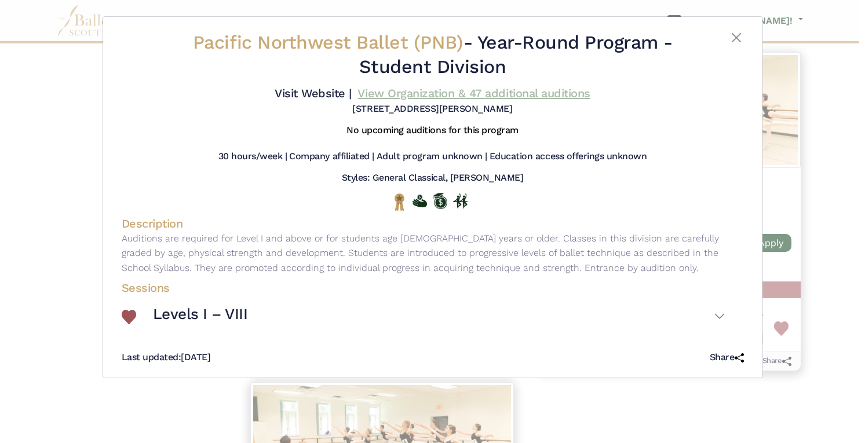
click at [482, 89] on link "View Organization & 47 additional auditions" at bounding box center [474, 93] width 232 height 14
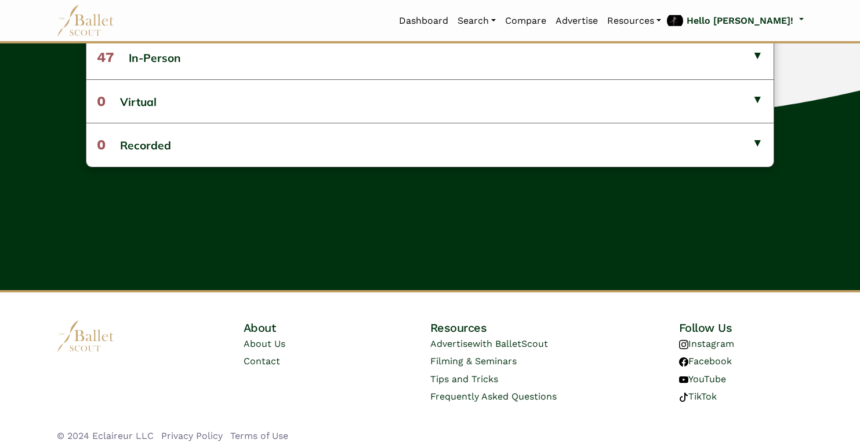
scroll to position [383, 0]
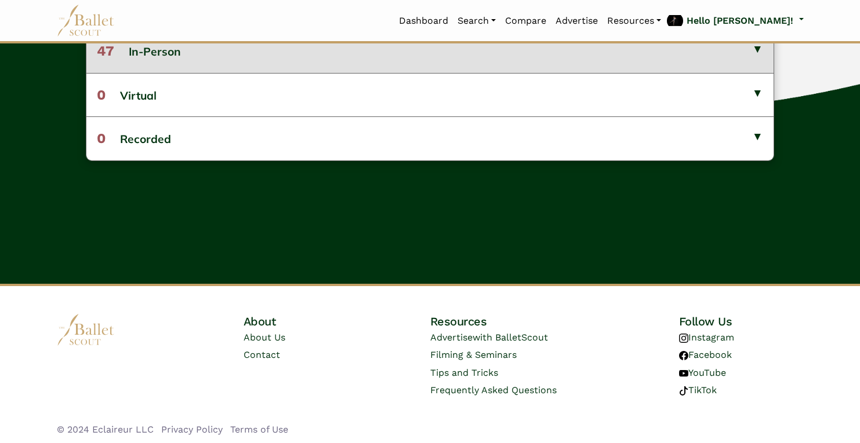
click at [472, 56] on button "47 In-Person" at bounding box center [429, 51] width 686 height 43
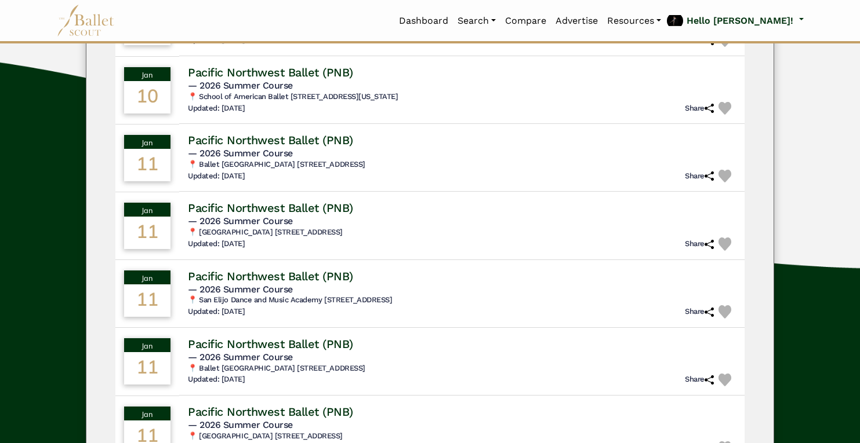
scroll to position [767, 0]
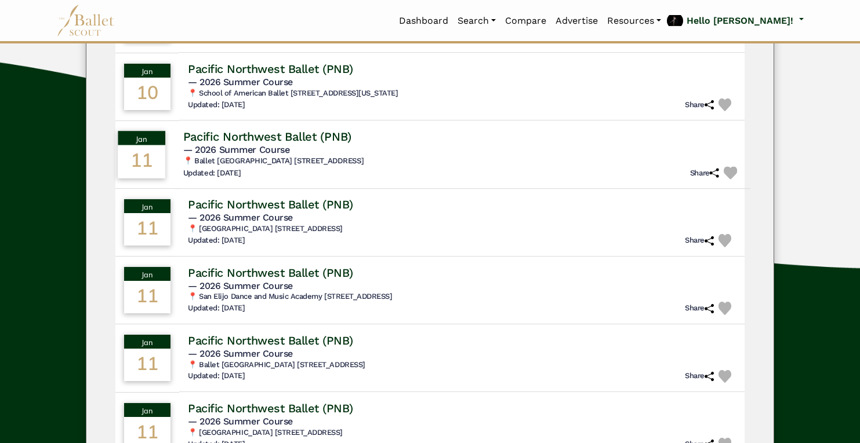
click at [729, 174] on img at bounding box center [730, 172] width 13 height 13
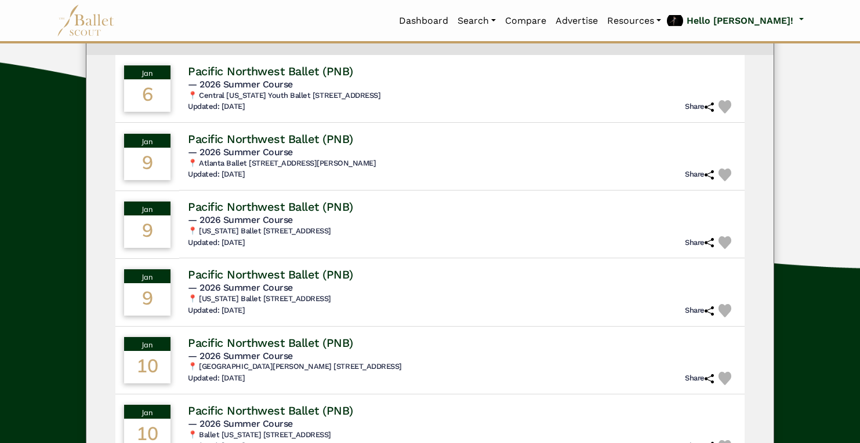
scroll to position [0, 0]
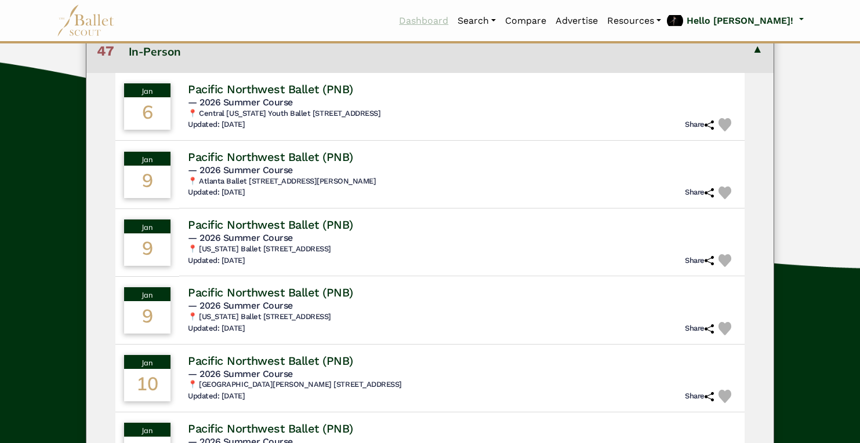
click at [453, 16] on link "Dashboard" at bounding box center [423, 21] width 59 height 24
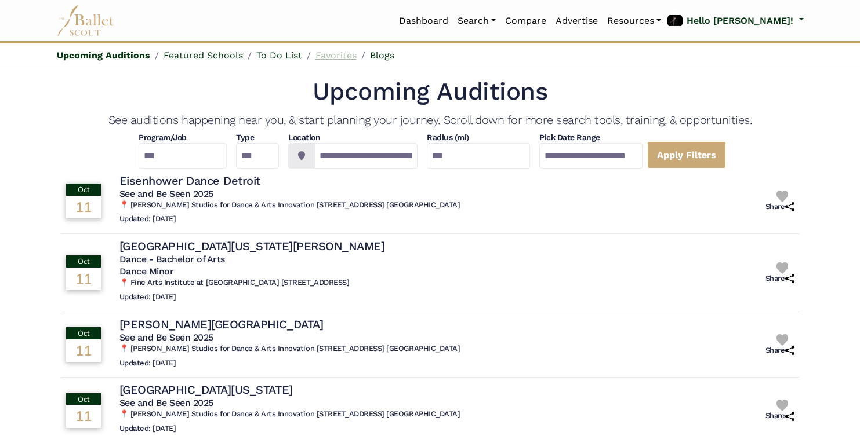
click at [334, 58] on link "Favorites" at bounding box center [335, 55] width 41 height 11
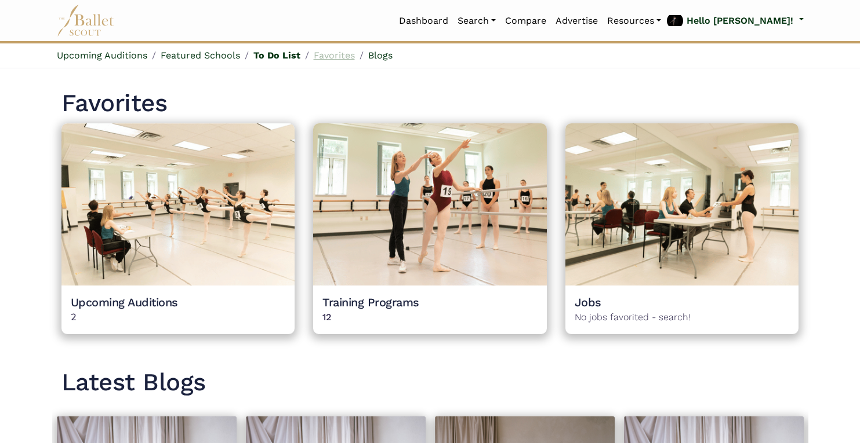
scroll to position [983, 0]
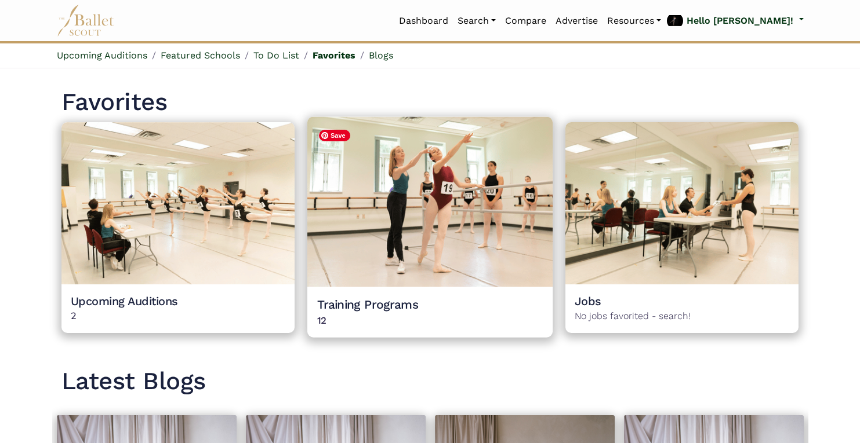
click at [475, 211] on img at bounding box center [429, 202] width 245 height 170
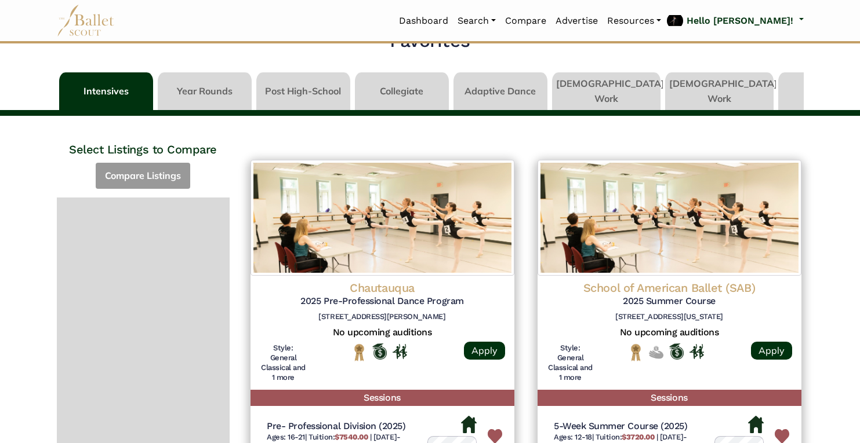
scroll to position [25, 0]
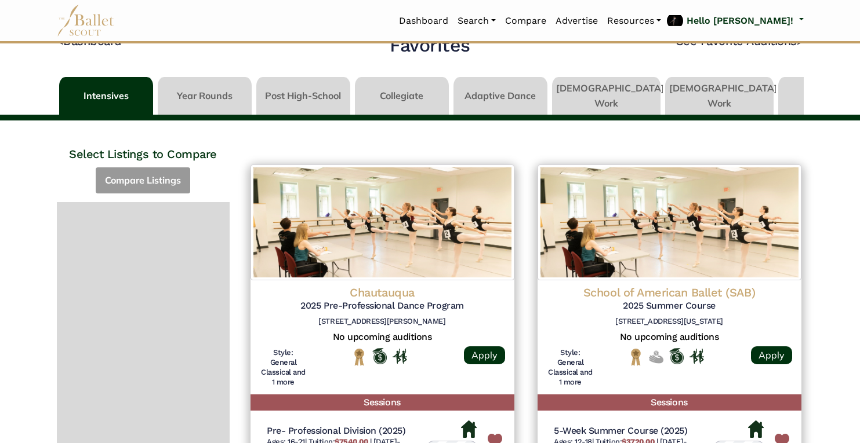
click at [217, 101] on link at bounding box center [205, 93] width 94 height 33
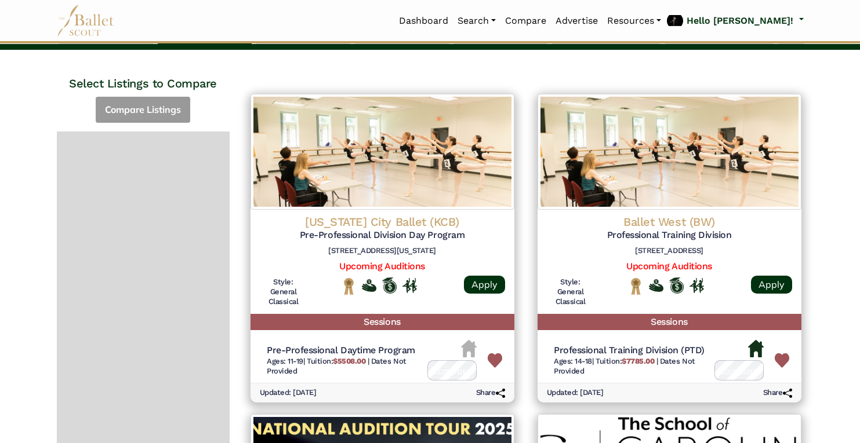
scroll to position [92, 0]
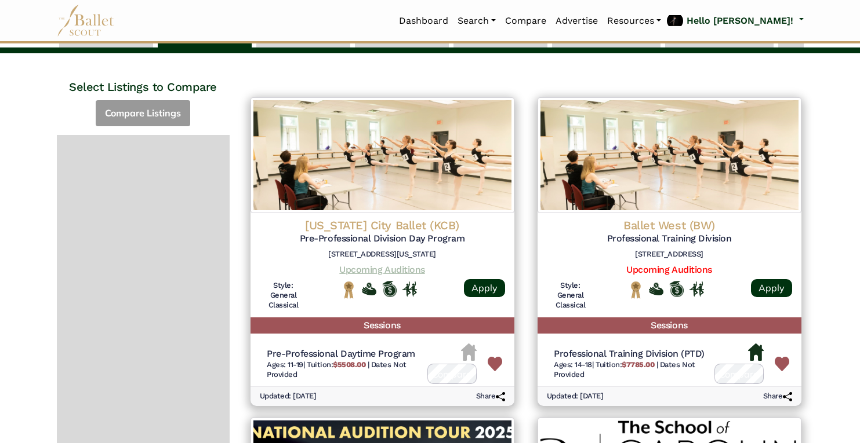
click at [392, 267] on link "Upcoming Auditions" at bounding box center [381, 269] width 85 height 11
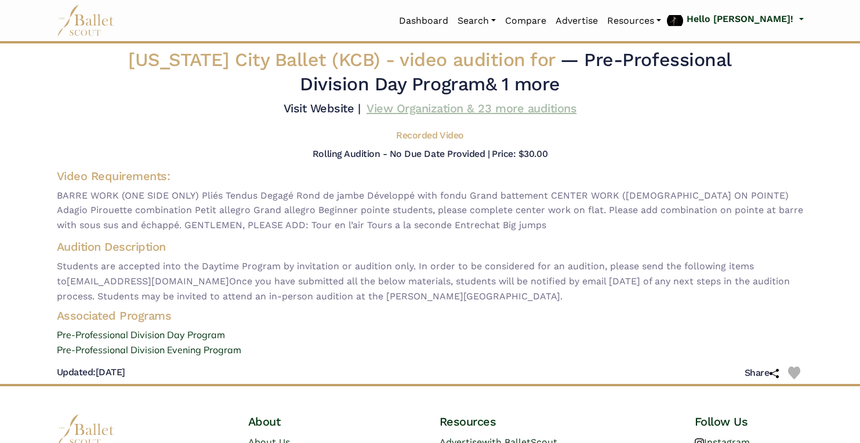
click at [460, 111] on link "View Organization & 23 more auditions" at bounding box center [471, 108] width 210 height 14
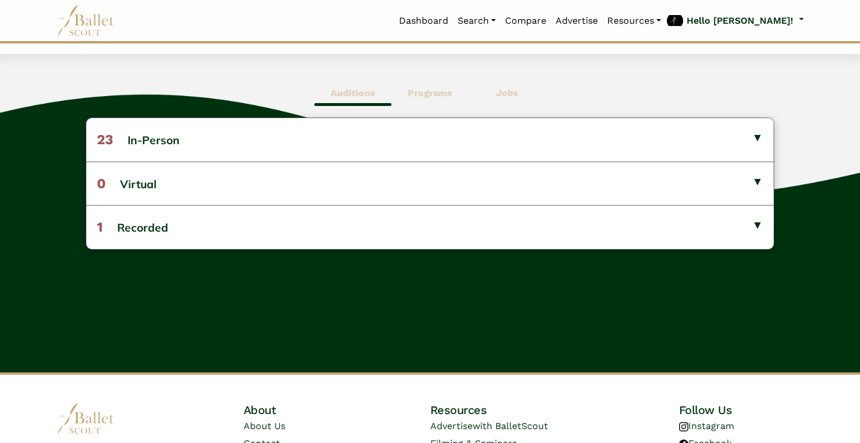
scroll to position [321, 0]
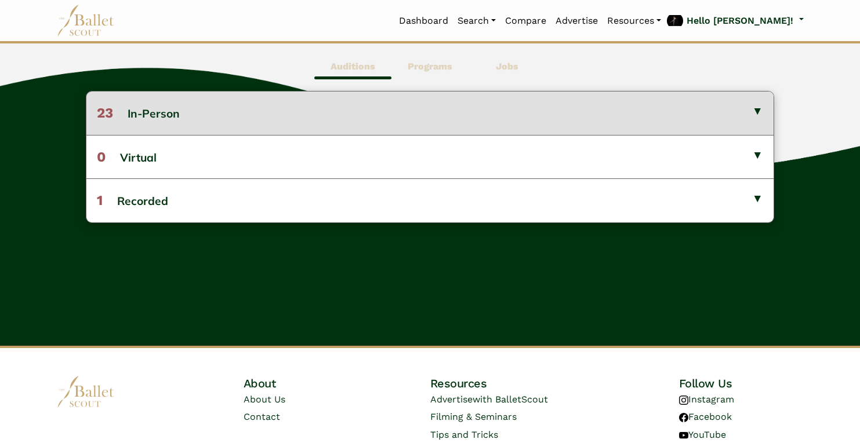
click at [498, 125] on button "23 In-Person" at bounding box center [429, 113] width 686 height 43
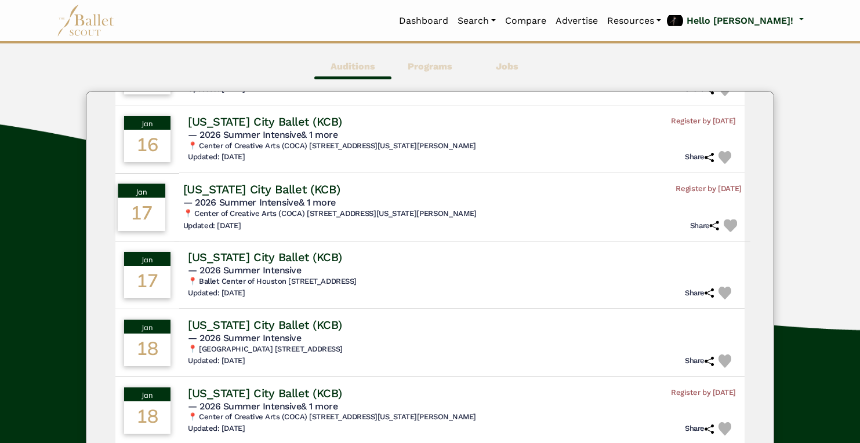
scroll to position [1052, 0]
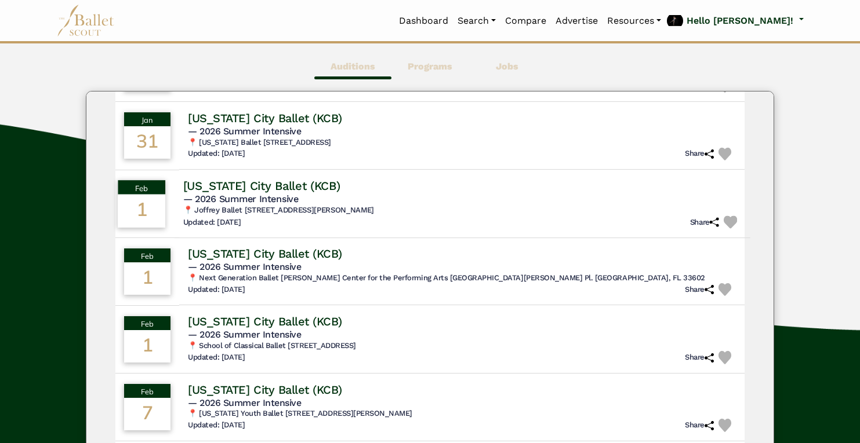
click at [724, 227] on img at bounding box center [730, 222] width 13 height 13
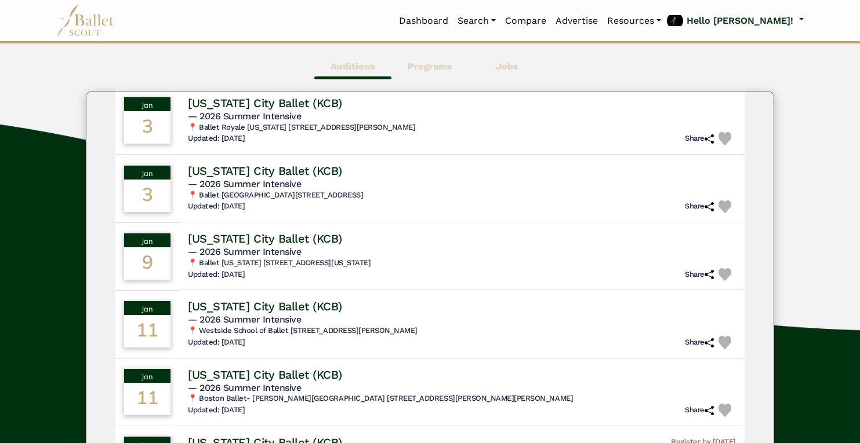
scroll to position [0, 0]
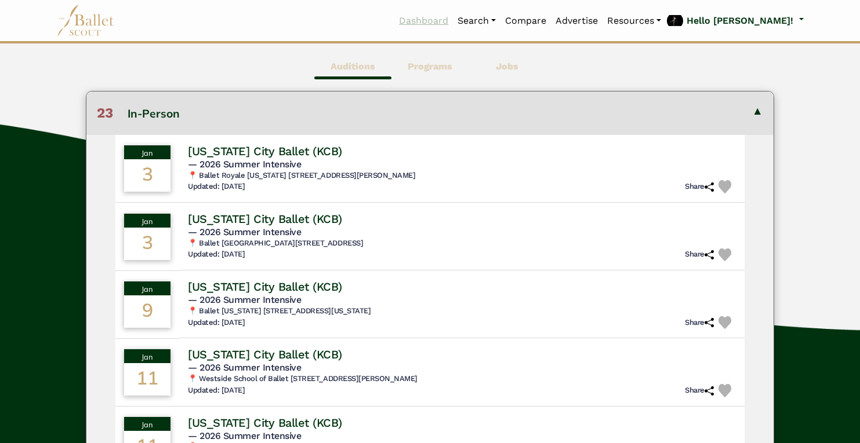
click at [453, 23] on link "Dashboard" at bounding box center [423, 21] width 59 height 24
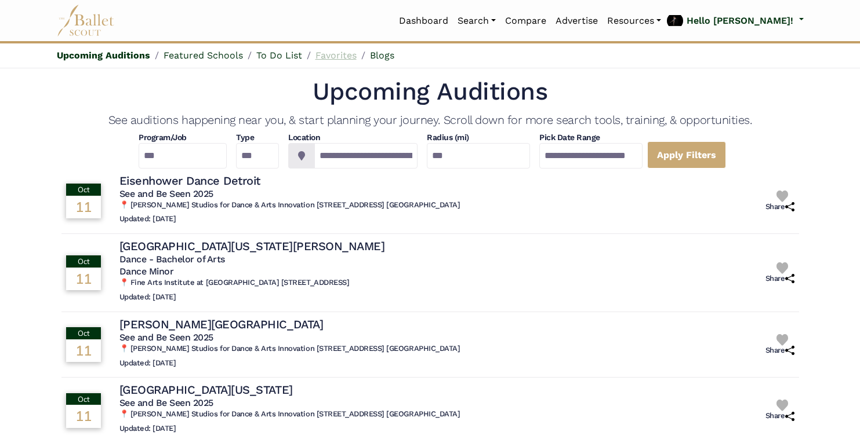
click at [334, 60] on link "Favorites" at bounding box center [335, 55] width 41 height 11
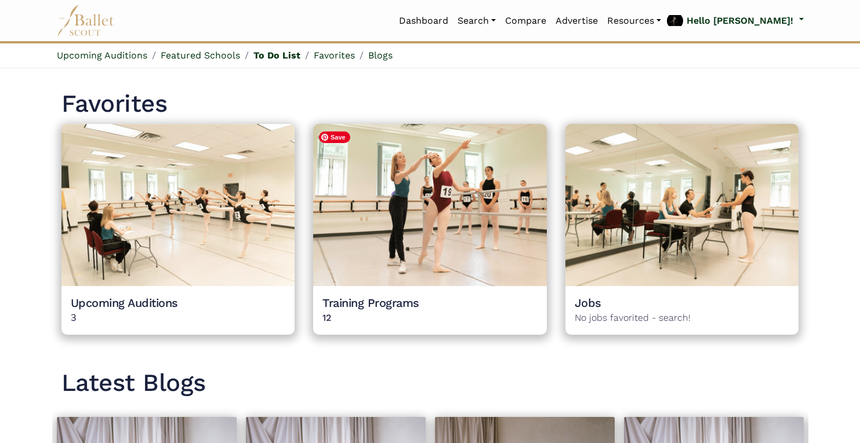
scroll to position [983, 0]
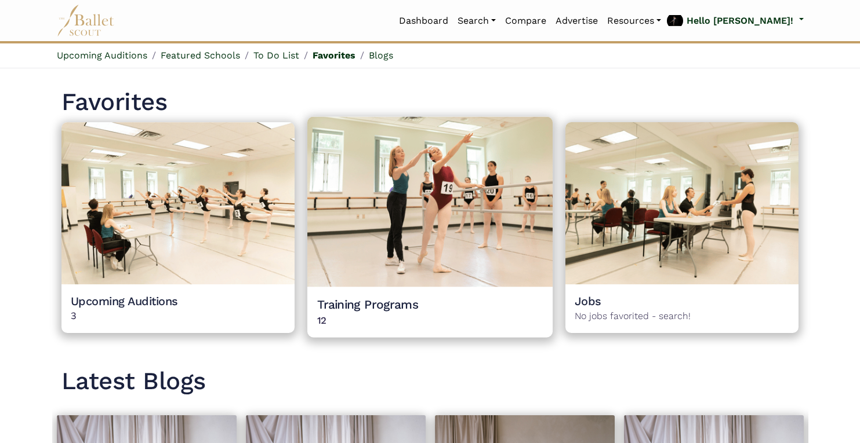
click at [469, 299] on h4 "Training Programs" at bounding box center [429, 305] width 225 height 16
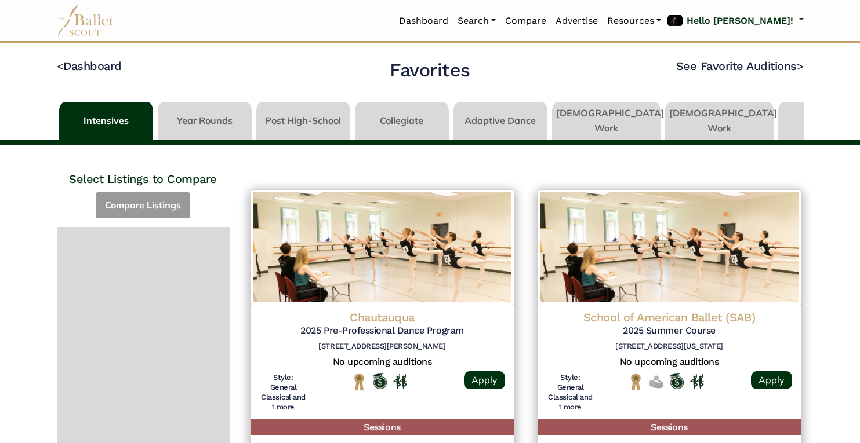
click at [223, 119] on link at bounding box center [205, 118] width 94 height 33
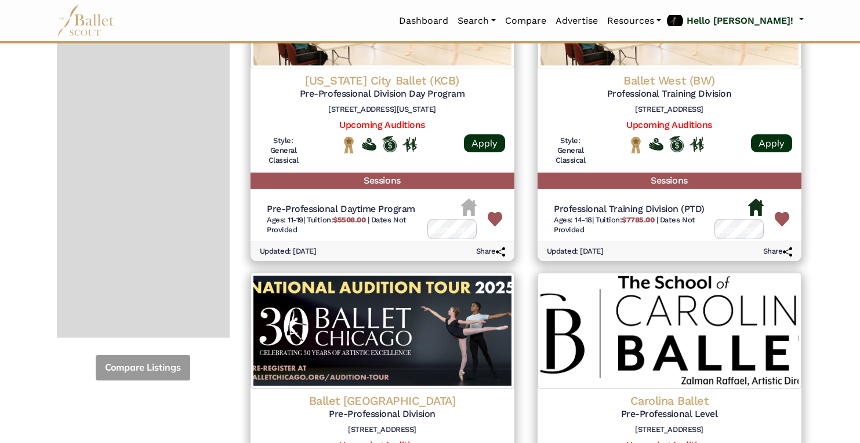
scroll to position [238, 0]
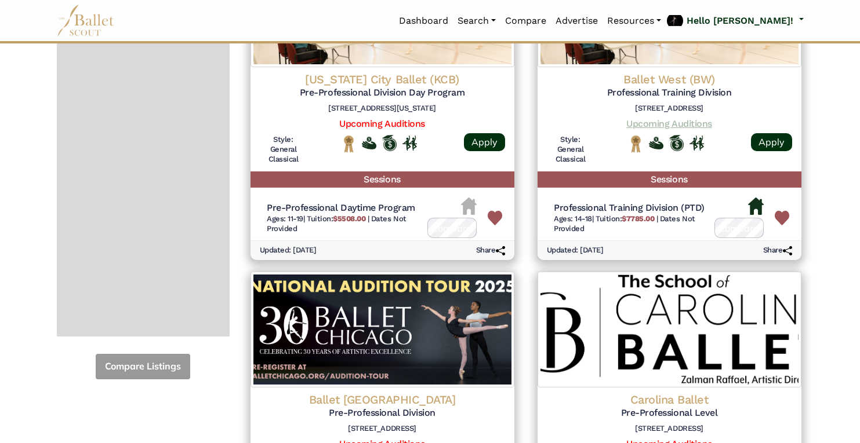
click at [682, 119] on link "Upcoming Auditions" at bounding box center [668, 123] width 85 height 11
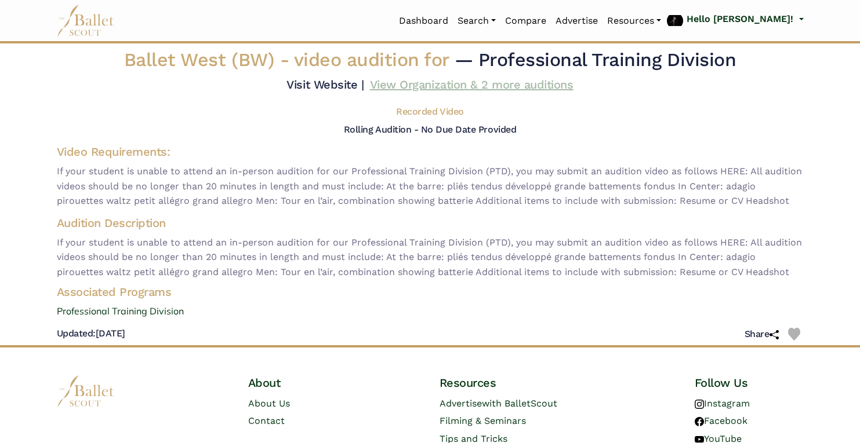
click at [515, 89] on link "View Organization & 2 more auditions" at bounding box center [471, 85] width 203 height 14
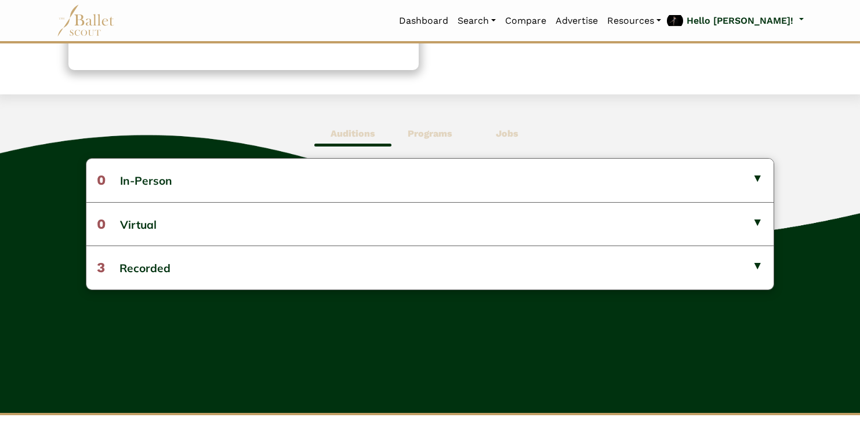
scroll to position [260, 0]
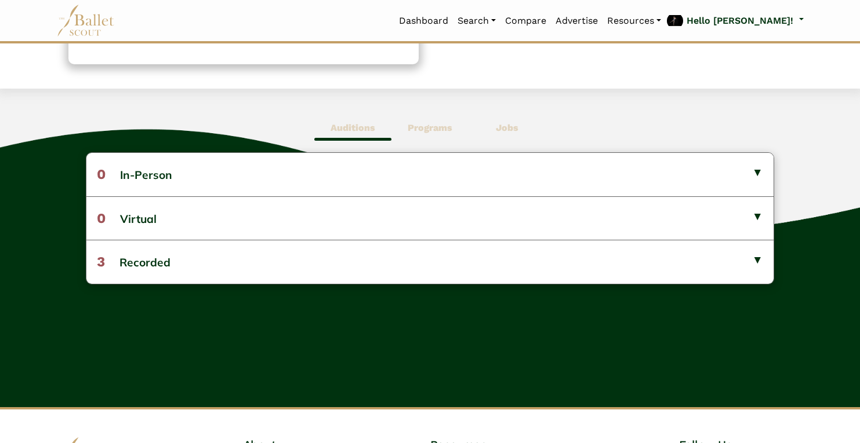
click at [435, 130] on b "Programs" at bounding box center [430, 127] width 45 height 11
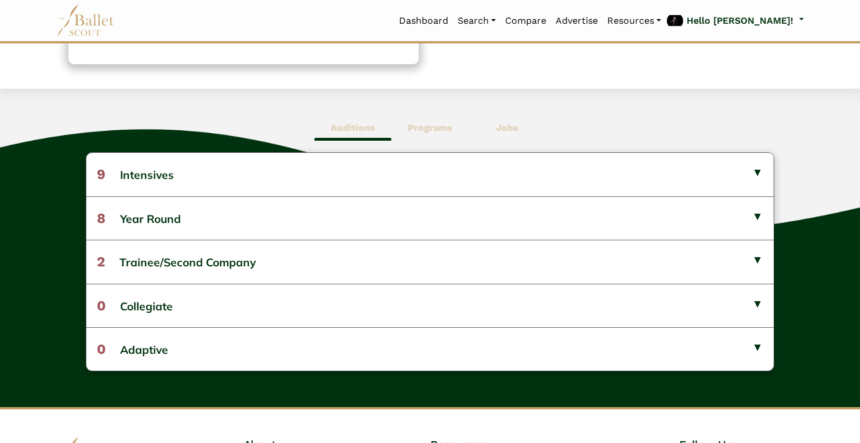
click at [365, 133] on span "Auditions" at bounding box center [352, 128] width 77 height 27
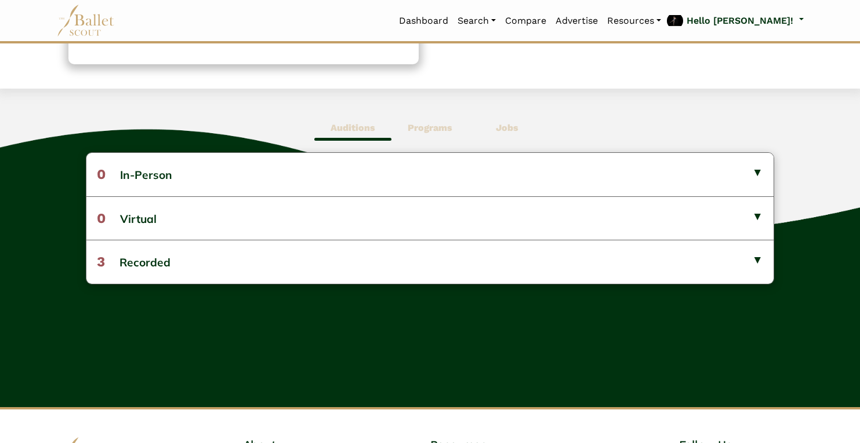
click at [431, 135] on span "Programs" at bounding box center [429, 128] width 77 height 27
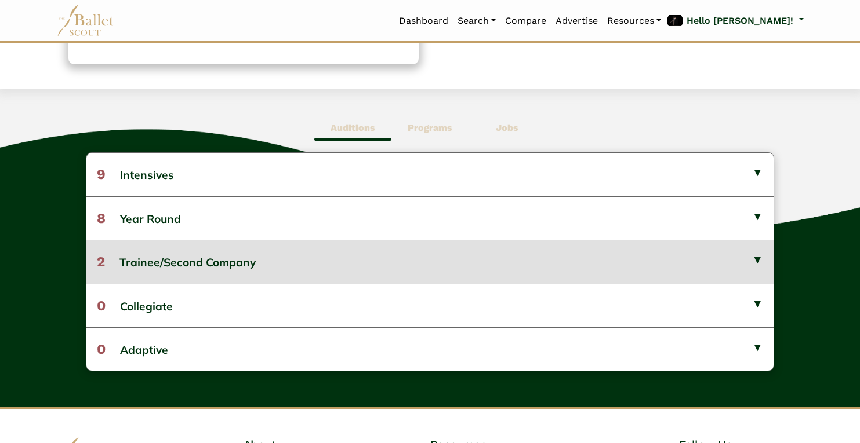
click at [383, 275] on button "2 Trainee/Second Company" at bounding box center [429, 261] width 686 height 43
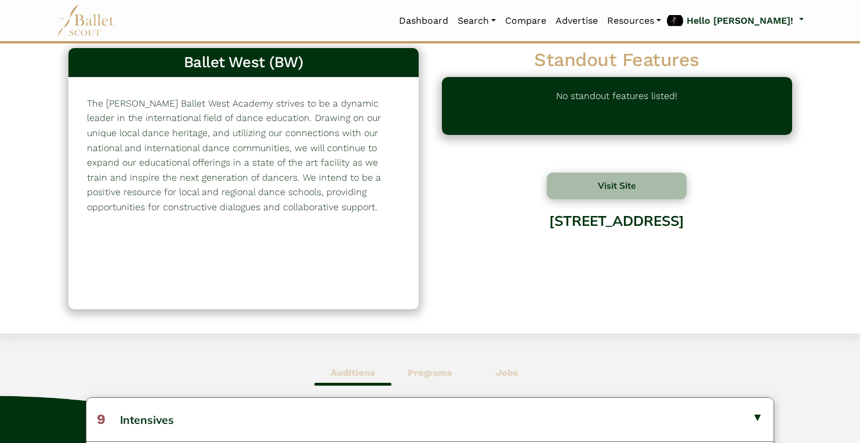
scroll to position [0, 0]
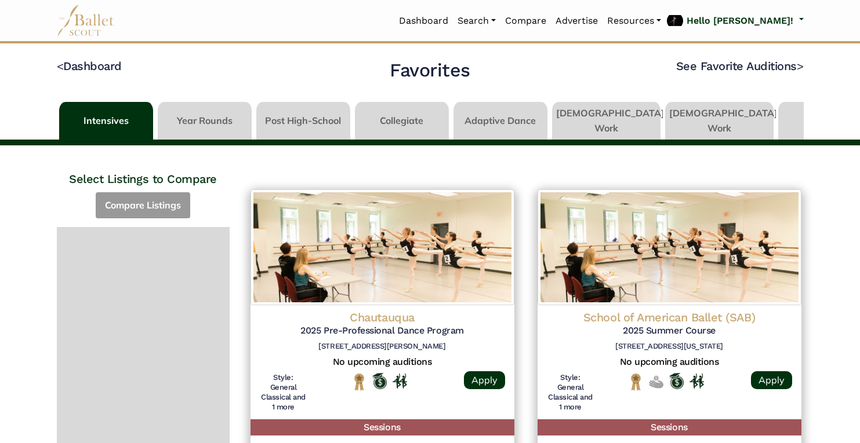
click at [232, 115] on link at bounding box center [205, 118] width 94 height 33
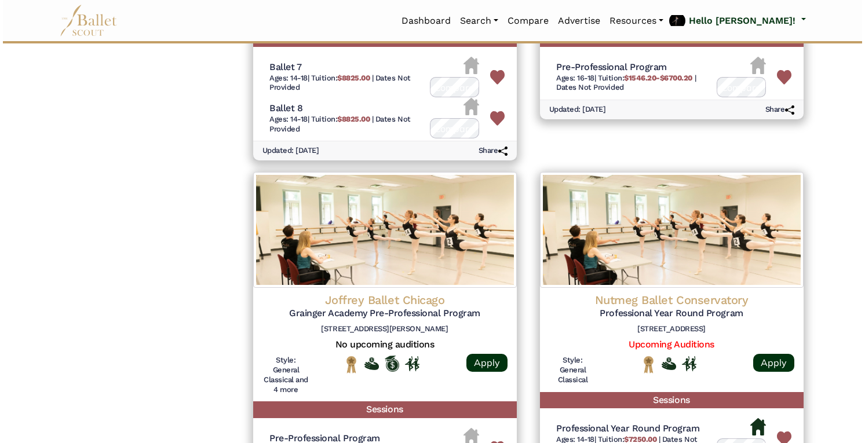
scroll to position [763, 0]
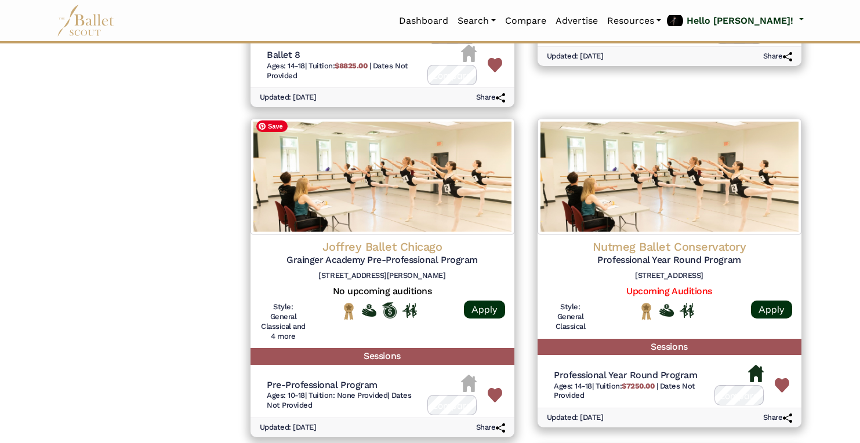
click at [412, 214] on img at bounding box center [382, 177] width 264 height 116
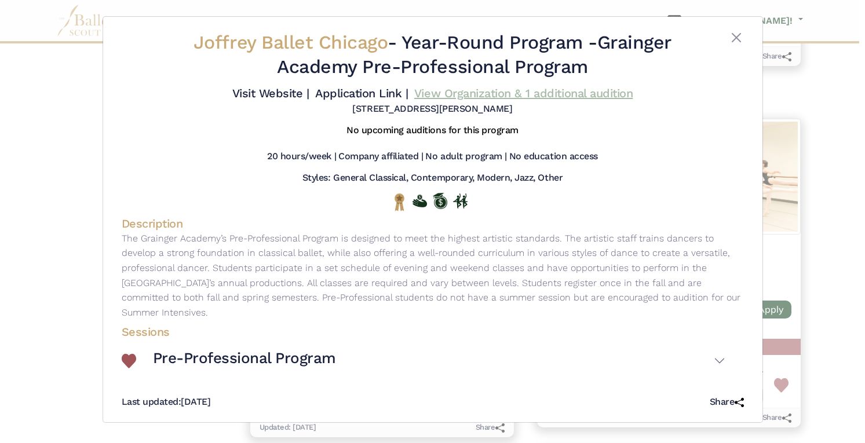
click at [499, 91] on link "View Organization & 1 additional audition" at bounding box center [523, 93] width 219 height 14
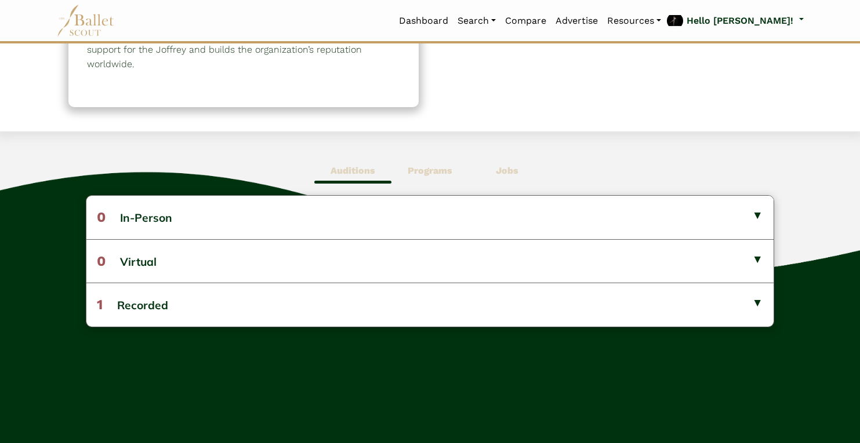
scroll to position [207, 0]
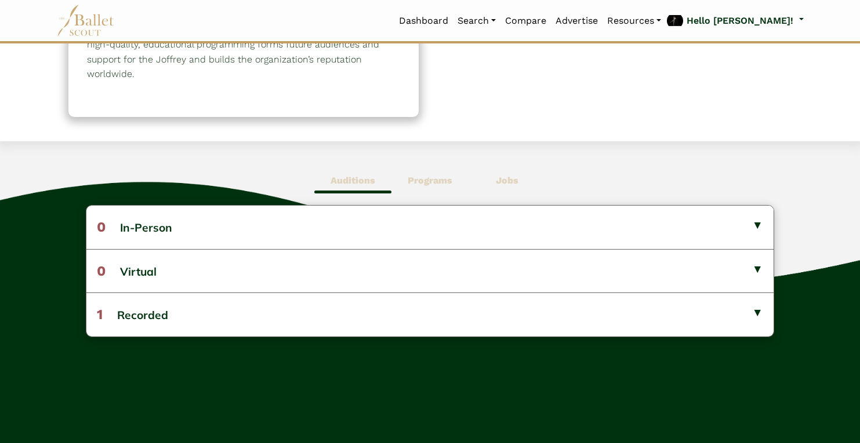
click at [424, 177] on b "Programs" at bounding box center [430, 180] width 45 height 11
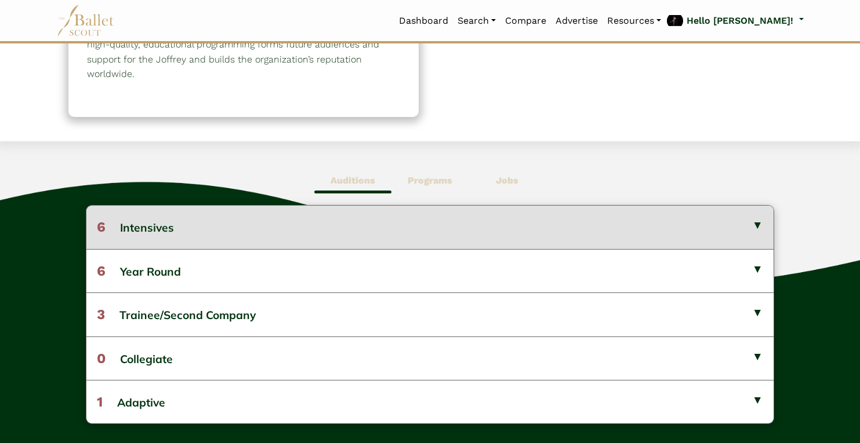
click at [354, 229] on button "6 Intensives" at bounding box center [429, 227] width 686 height 43
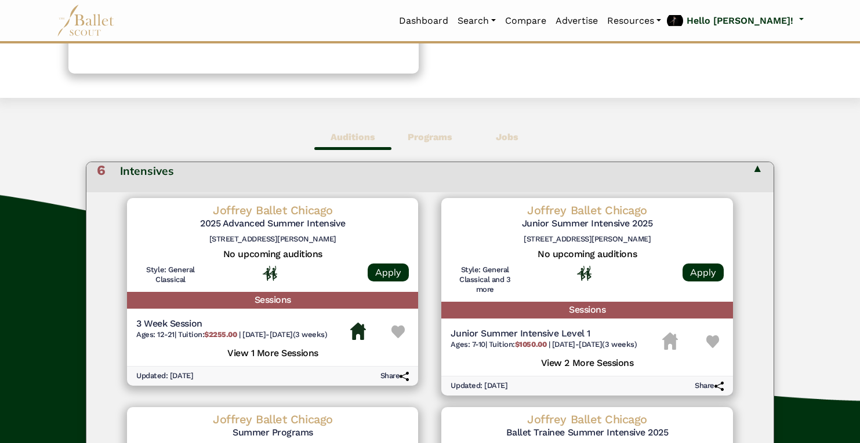
scroll to position [0, 0]
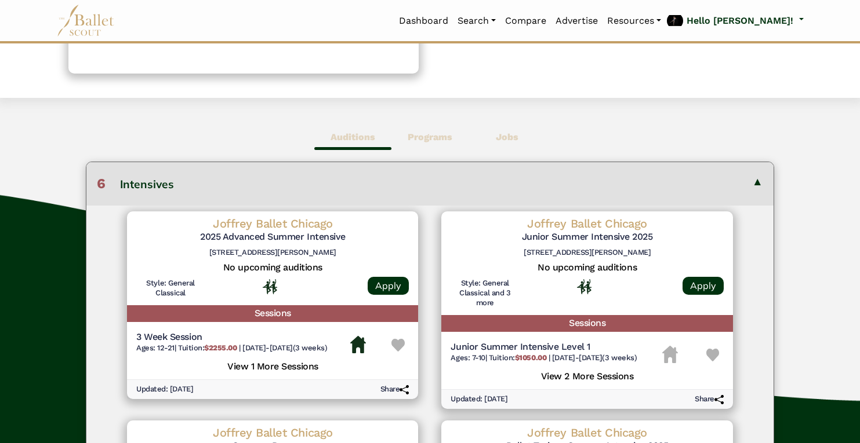
click at [391, 344] on img at bounding box center [397, 345] width 13 height 13
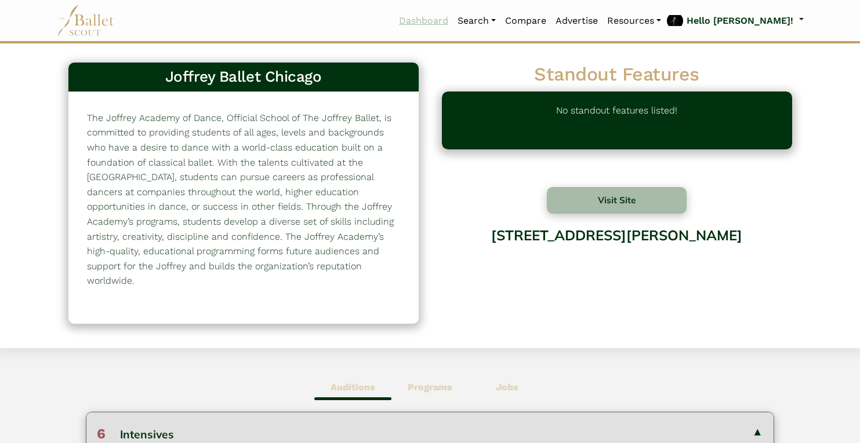
click at [453, 20] on link "Dashboard" at bounding box center [423, 21] width 59 height 24
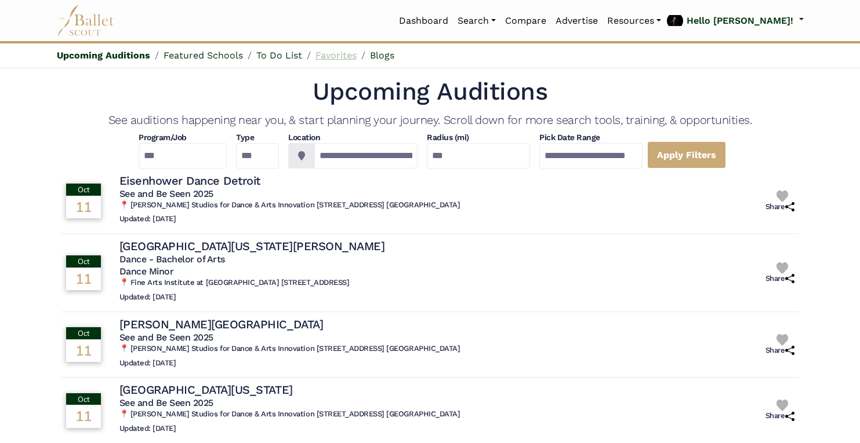
click at [337, 50] on link "Favorites" at bounding box center [335, 55] width 41 height 11
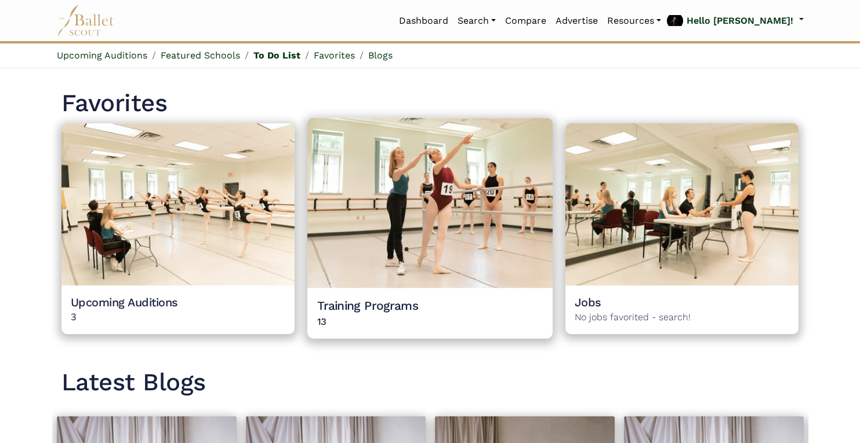
scroll to position [983, 0]
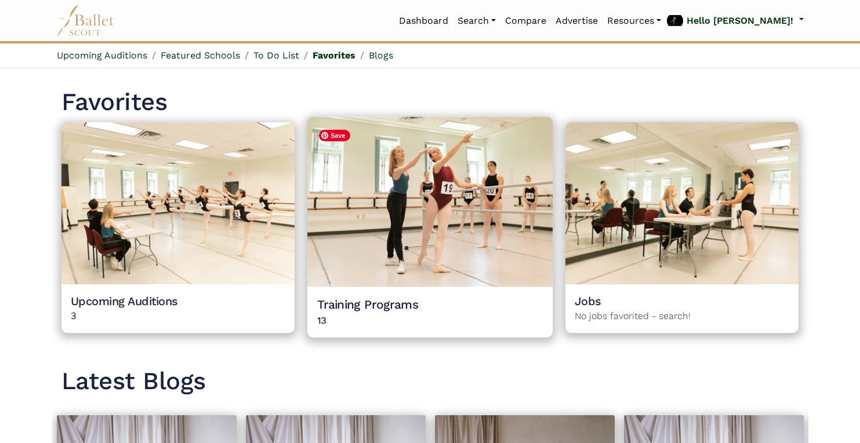
click at [399, 232] on img at bounding box center [429, 202] width 245 height 170
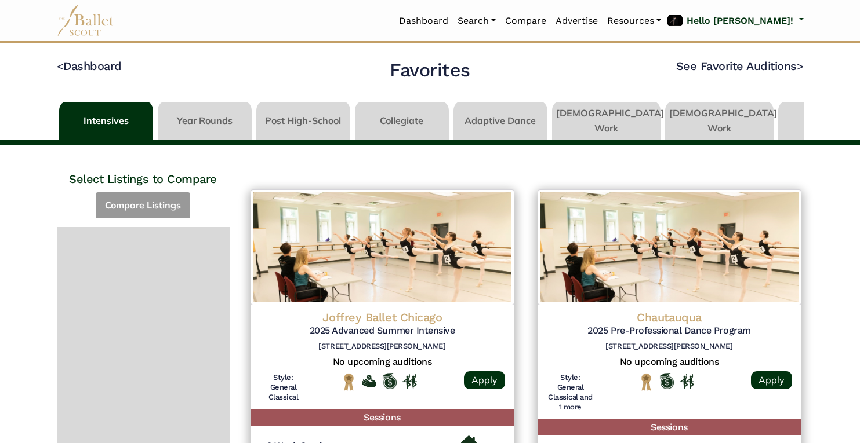
click at [223, 122] on link at bounding box center [205, 118] width 94 height 33
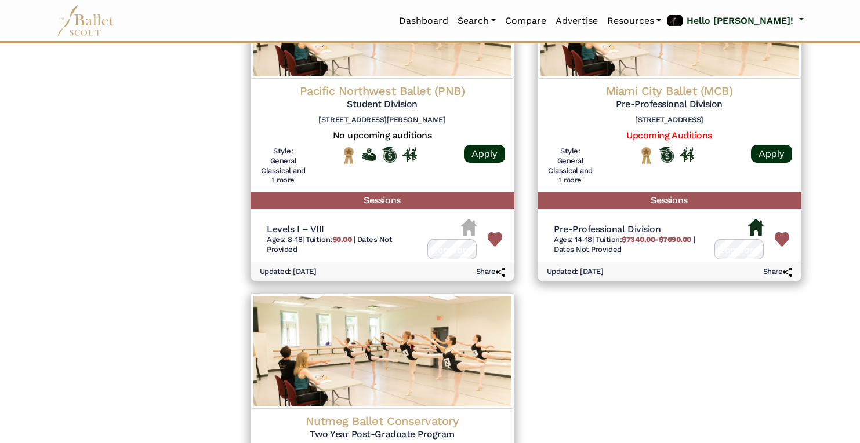
scroll to position [1250, 0]
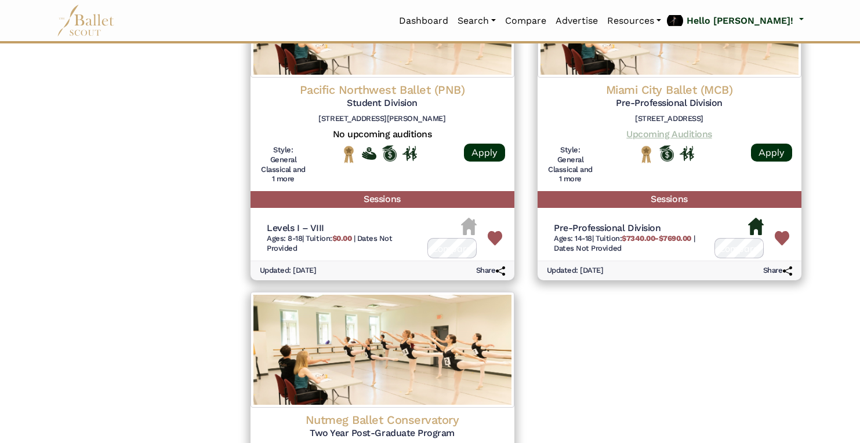
click at [665, 129] on link "Upcoming Auditions" at bounding box center [668, 134] width 85 height 11
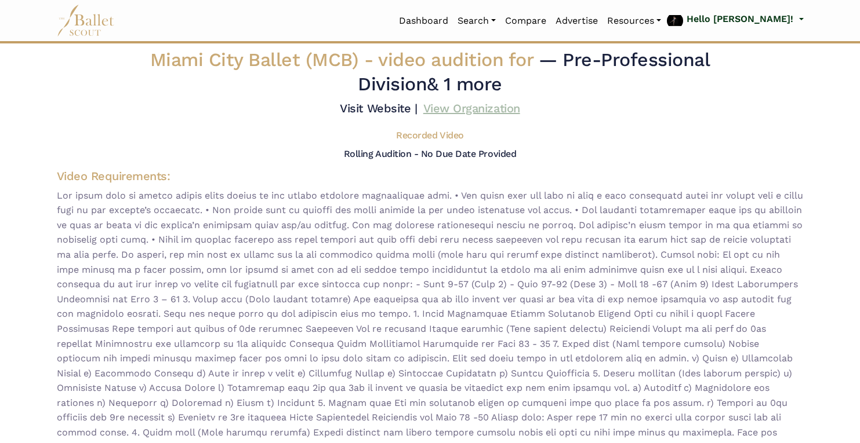
click at [466, 107] on link "View Organization" at bounding box center [471, 108] width 97 height 14
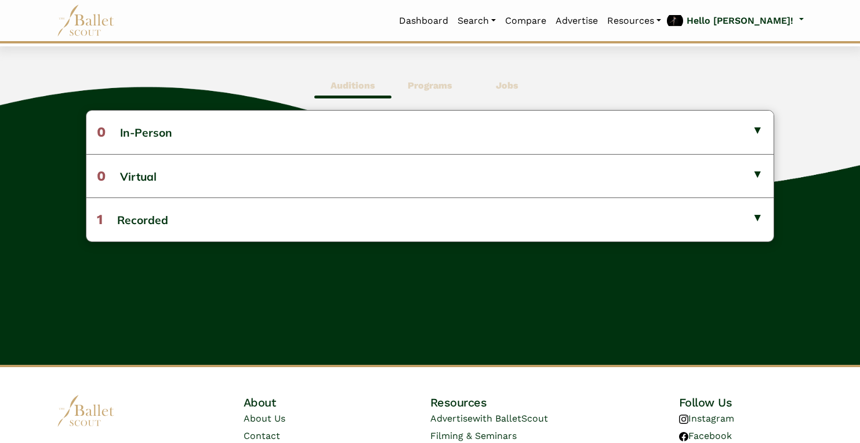
scroll to position [299, 0]
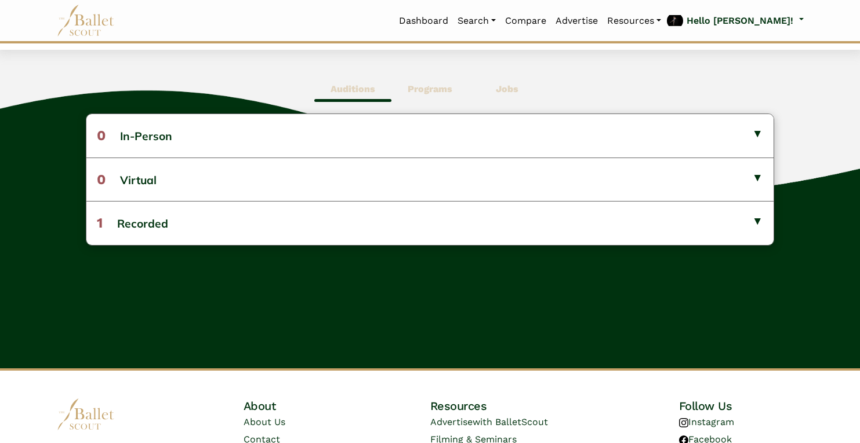
click at [456, 91] on span "Programs" at bounding box center [429, 89] width 77 height 27
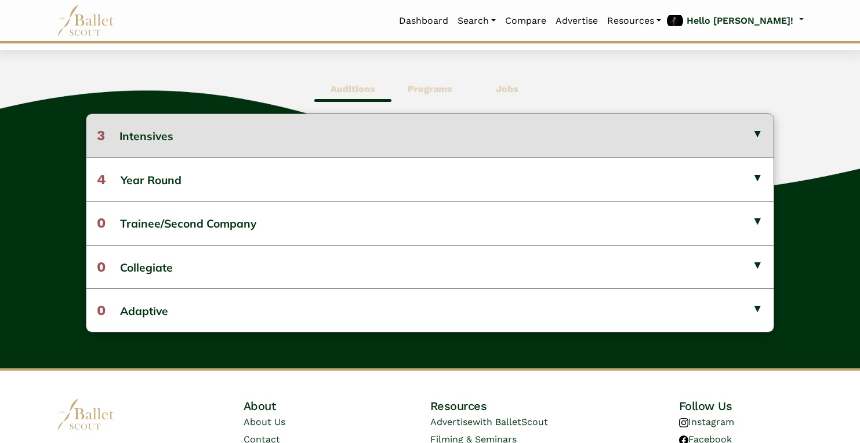
click at [427, 136] on button "3 Intensives" at bounding box center [429, 135] width 686 height 43
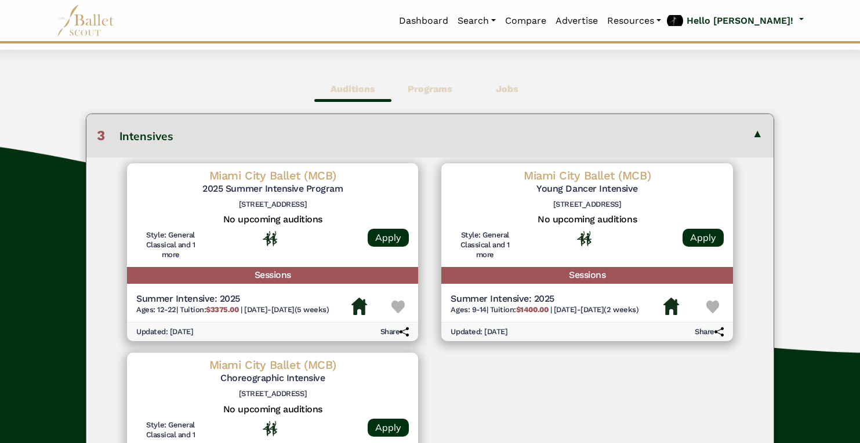
click at [399, 305] on img at bounding box center [397, 307] width 13 height 13
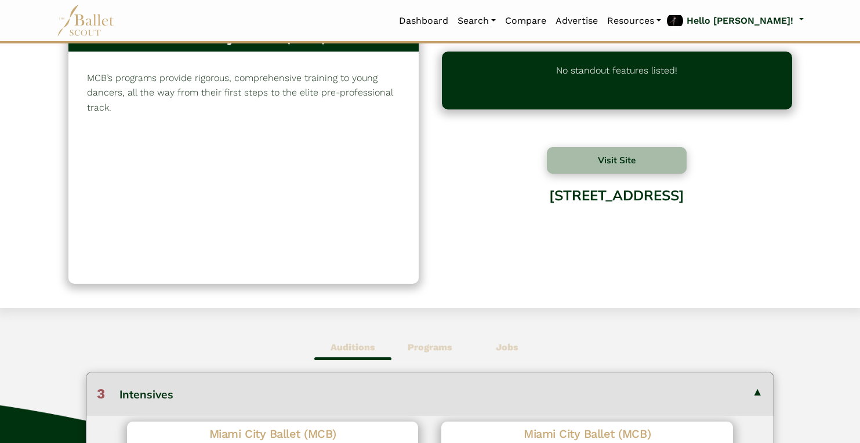
scroll to position [0, 0]
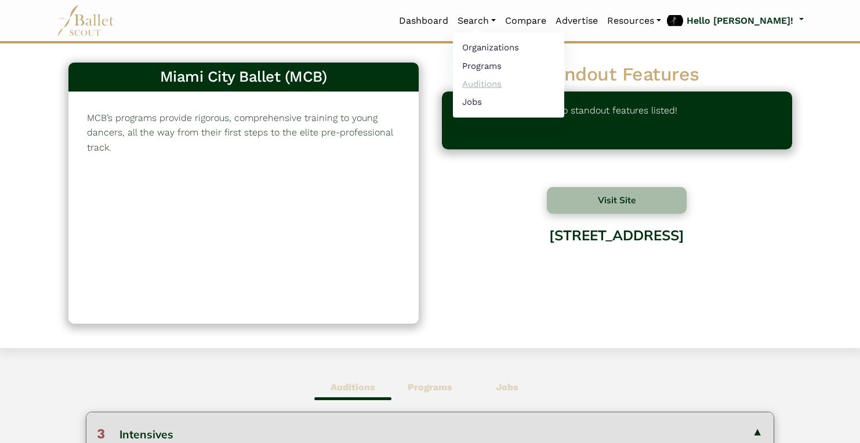
click at [518, 86] on link "Auditions" at bounding box center [508, 84] width 111 height 18
